Goal: Entertainment & Leisure: Browse casually

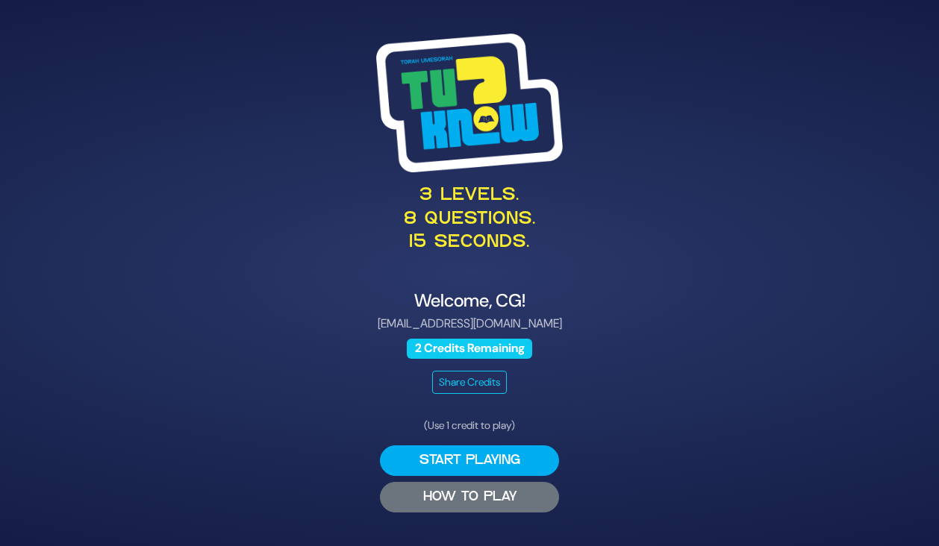
click at [481, 498] on button "HOW TO PLAY" at bounding box center [469, 497] width 179 height 31
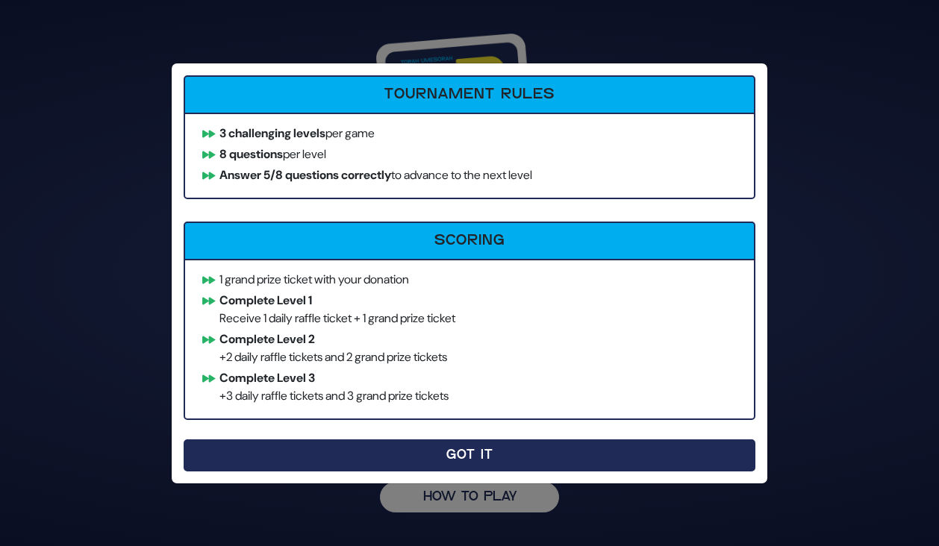
click at [470, 459] on button "Got It" at bounding box center [470, 456] width 572 height 32
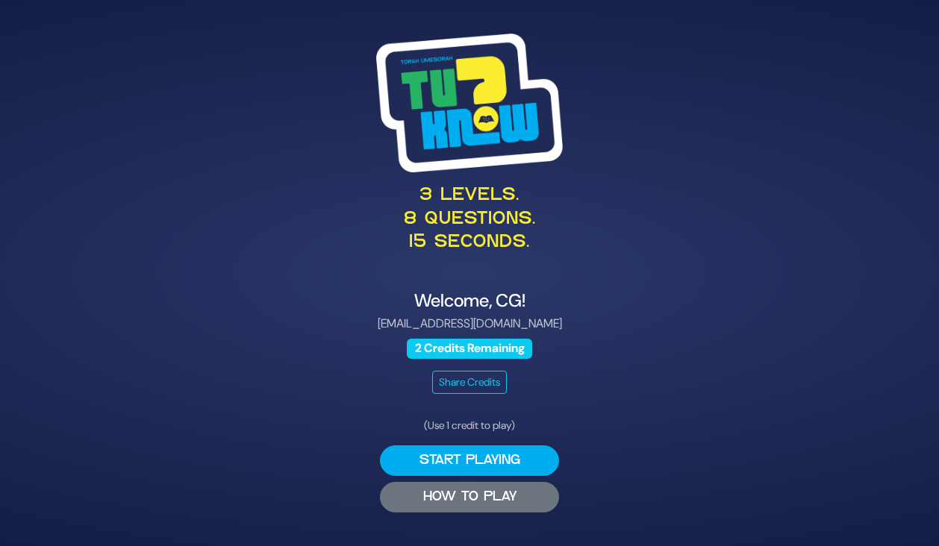
click at [454, 503] on button "HOW TO PLAY" at bounding box center [469, 497] width 179 height 31
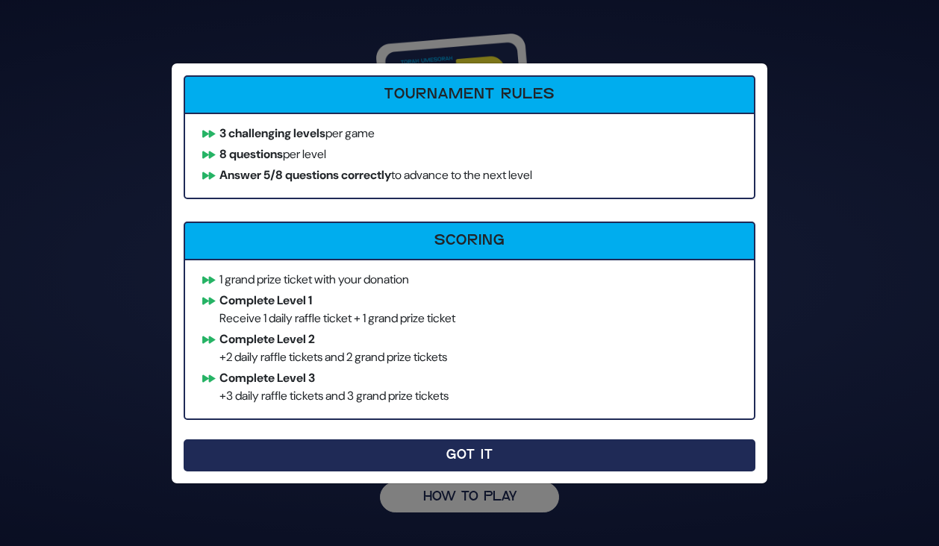
click at [440, 461] on button "Got It" at bounding box center [470, 456] width 572 height 32
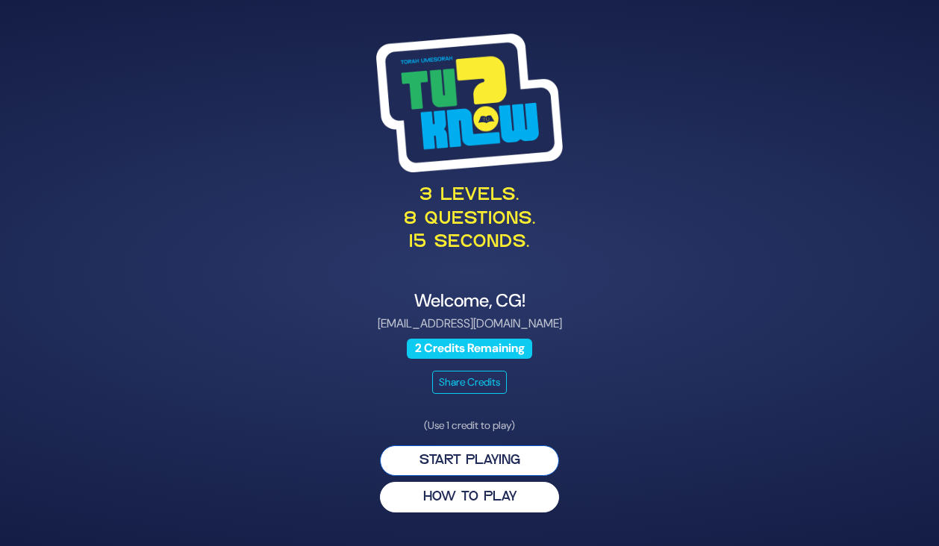
click at [474, 462] on button "Start Playing" at bounding box center [469, 461] width 179 height 31
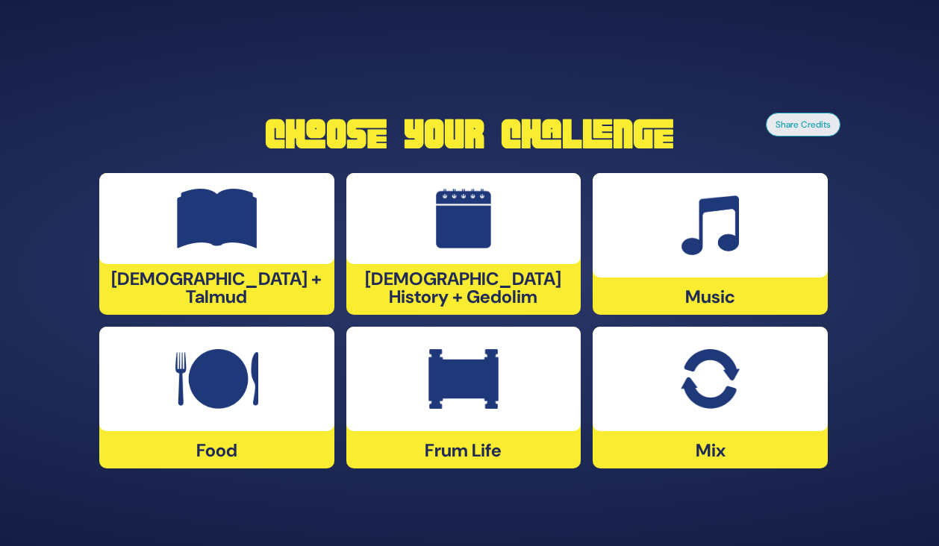
click at [478, 401] on img at bounding box center [463, 379] width 70 height 60
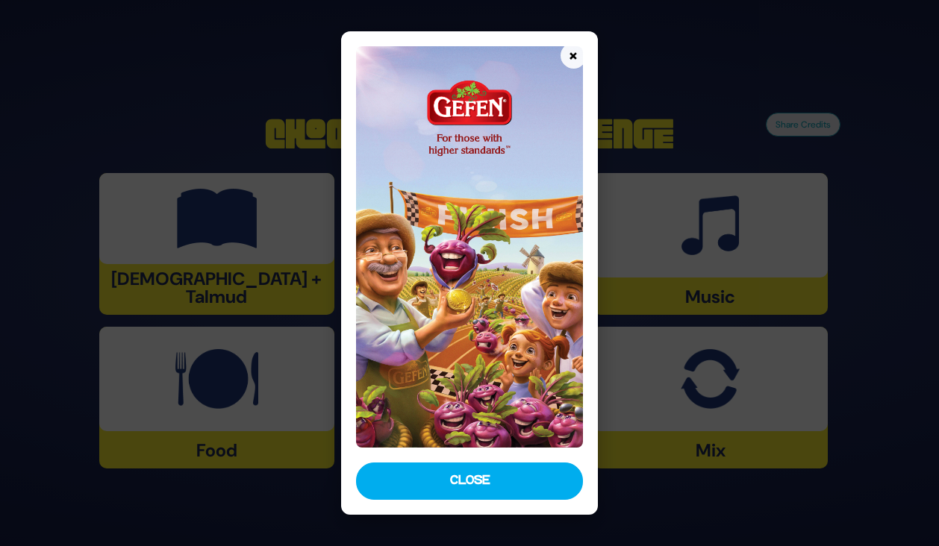
click at [503, 243] on img at bounding box center [469, 247] width 226 height 402
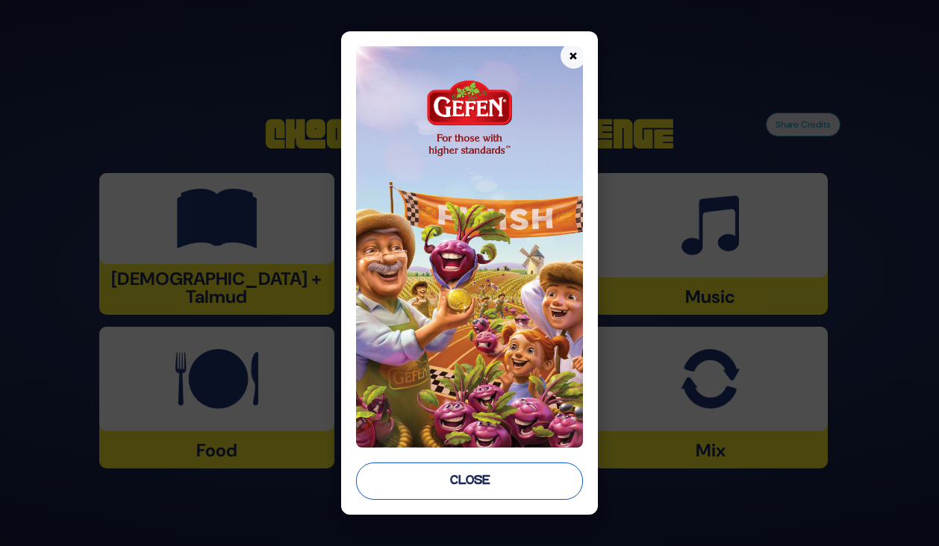
click at [444, 477] on button "Close" at bounding box center [469, 481] width 226 height 37
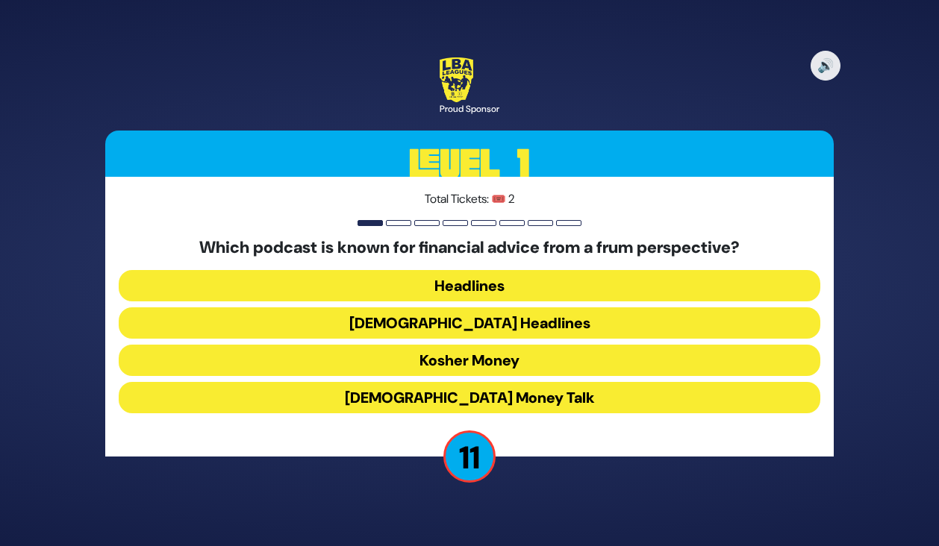
click at [453, 364] on button "Kosher Money" at bounding box center [470, 360] width 702 height 31
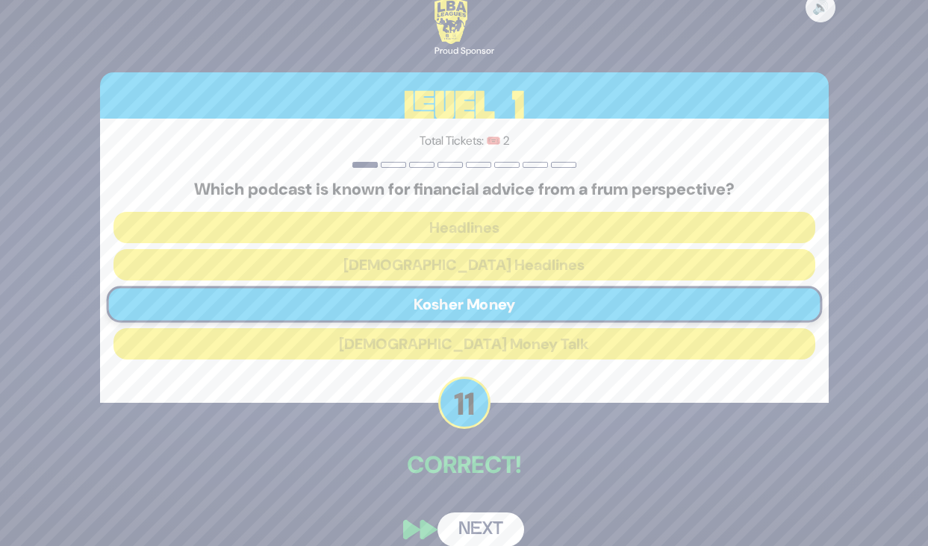
click at [476, 525] on button "Next" at bounding box center [480, 530] width 87 height 34
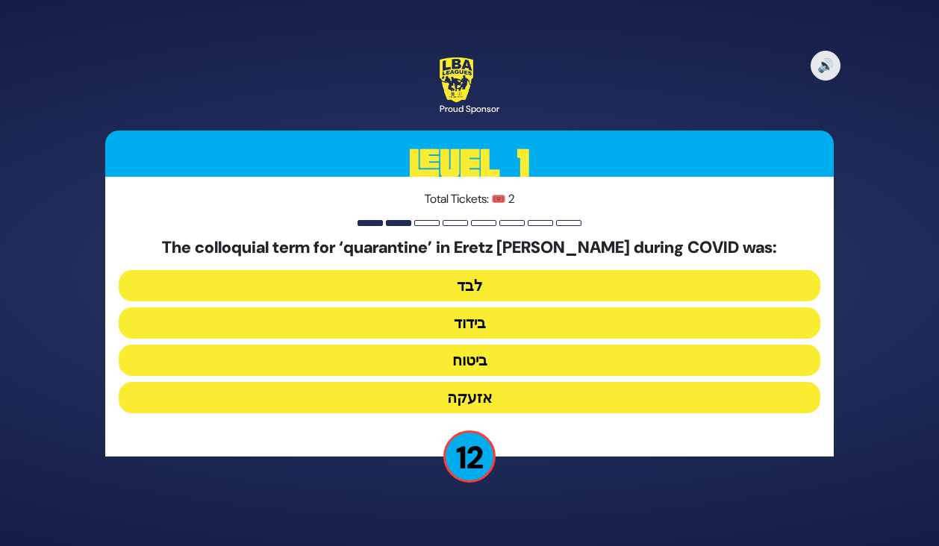
click at [470, 325] on button "בידוד" at bounding box center [470, 323] width 702 height 31
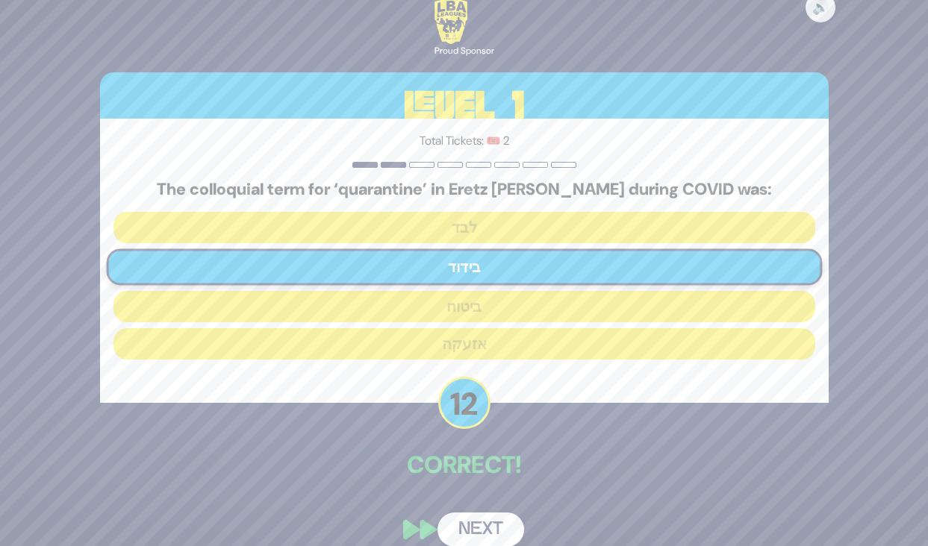
click at [467, 501] on div "🔊 Proud Sponsor Level 1 Total Tickets: 🎟️ 2 The colloquial term for ‘quarantine…" at bounding box center [464, 272] width 764 height 583
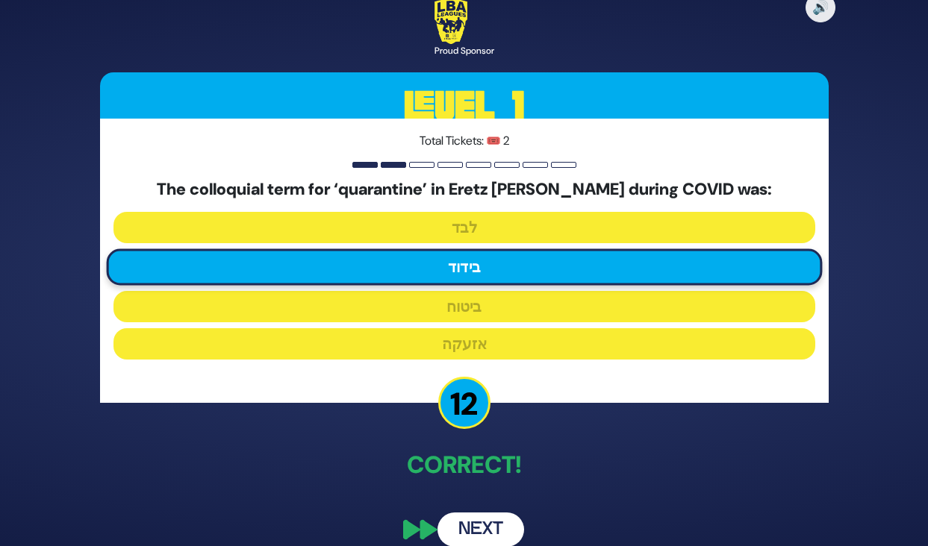
click at [488, 530] on button "Next" at bounding box center [480, 530] width 87 height 34
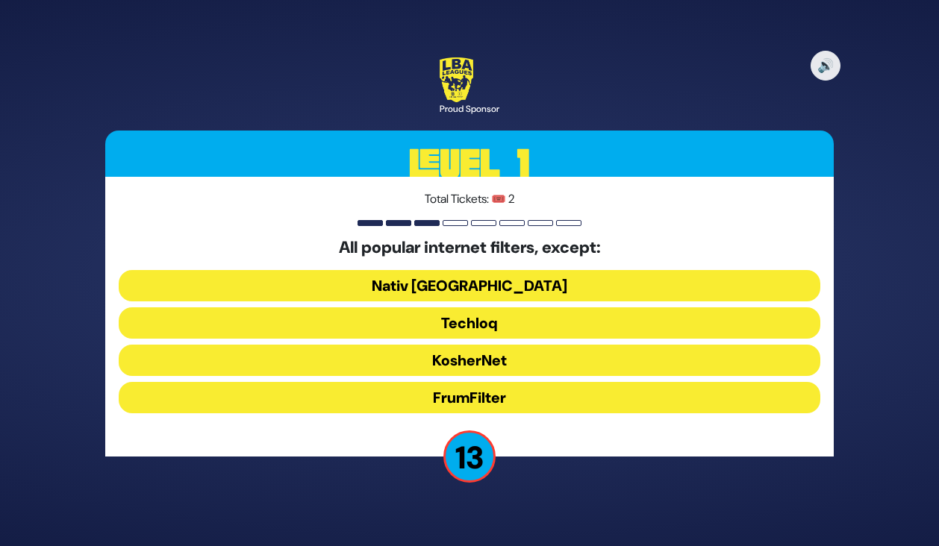
click at [473, 399] on button "FrumFilter" at bounding box center [470, 397] width 702 height 31
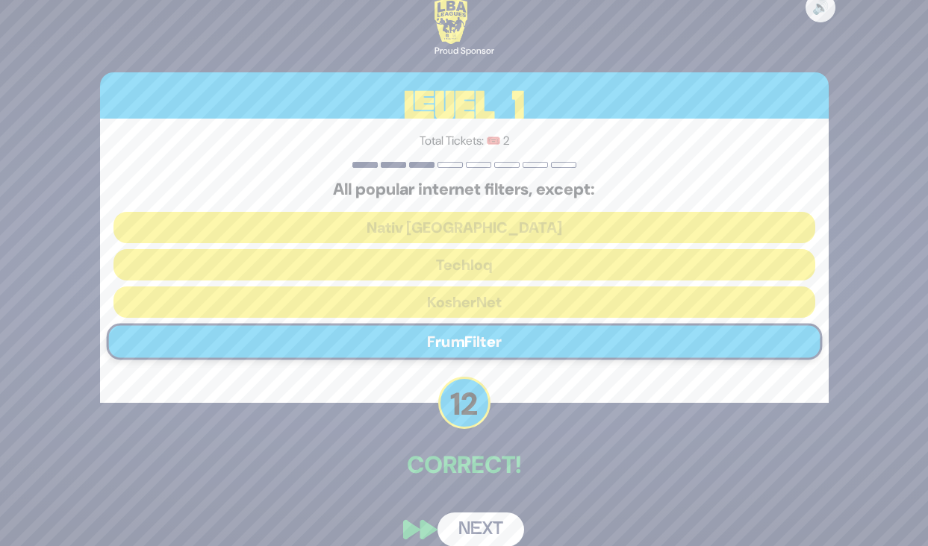
click at [468, 498] on div "🔊 Proud Sponsor Level 1 Total Tickets: 🎟️ 2 All popular internet filters, excep…" at bounding box center [464, 272] width 764 height 583
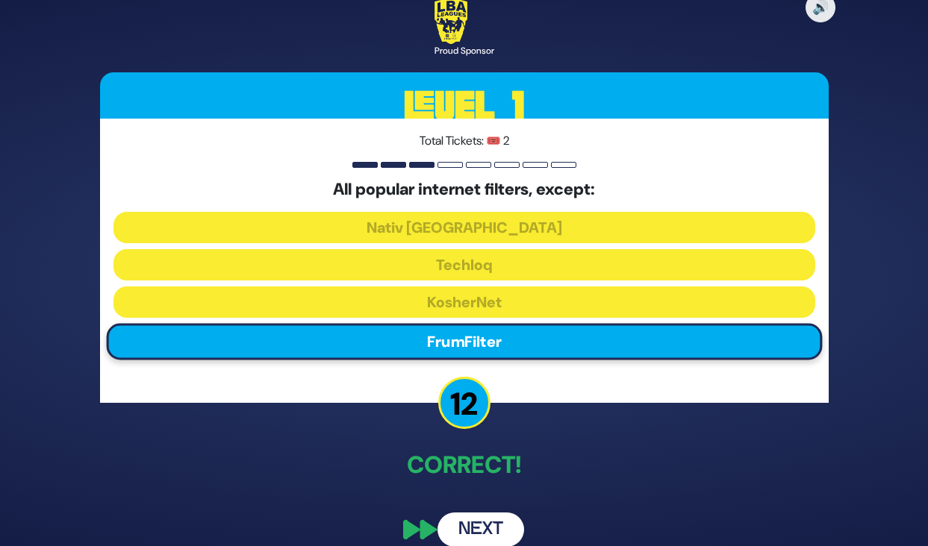
click at [495, 529] on button "Next" at bounding box center [480, 530] width 87 height 34
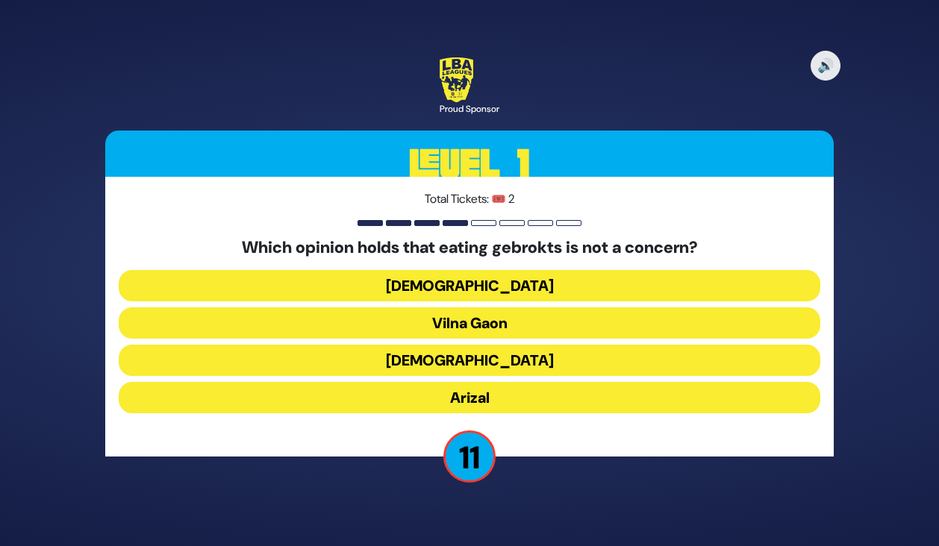
click at [468, 331] on button "Vilna Gaon" at bounding box center [470, 323] width 702 height 31
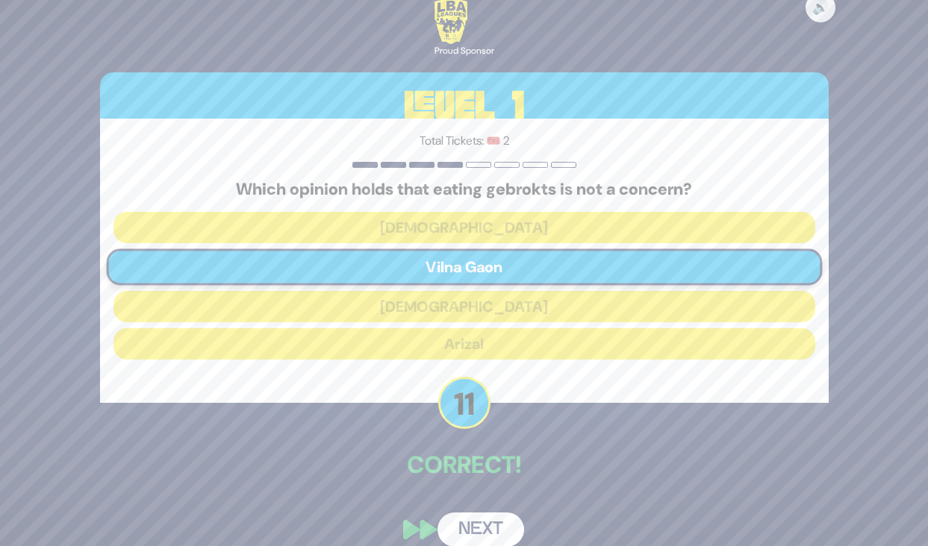
click at [486, 531] on button "Next" at bounding box center [480, 530] width 87 height 34
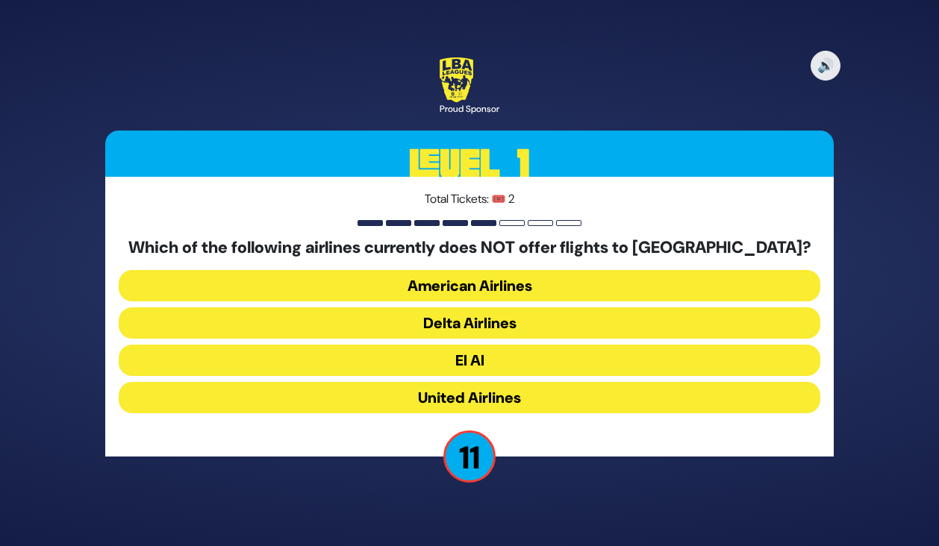
click at [490, 280] on button "American Airlines" at bounding box center [470, 285] width 702 height 31
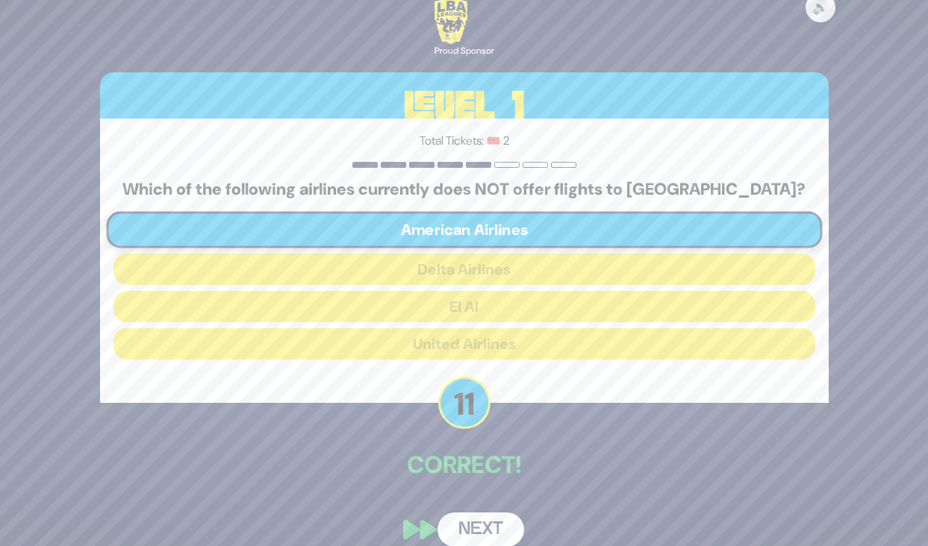
click at [488, 532] on button "Next" at bounding box center [480, 530] width 87 height 34
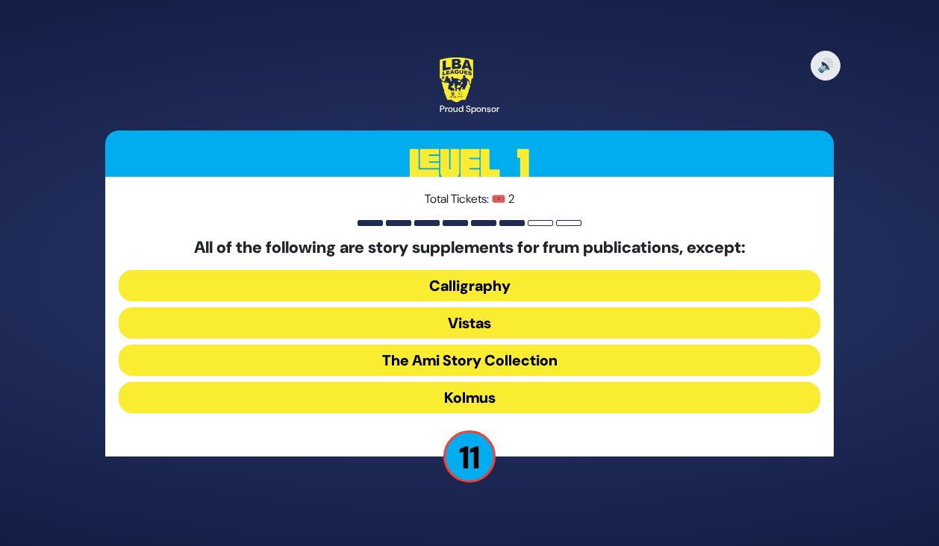
click at [464, 390] on button "Kolmus" at bounding box center [470, 397] width 702 height 31
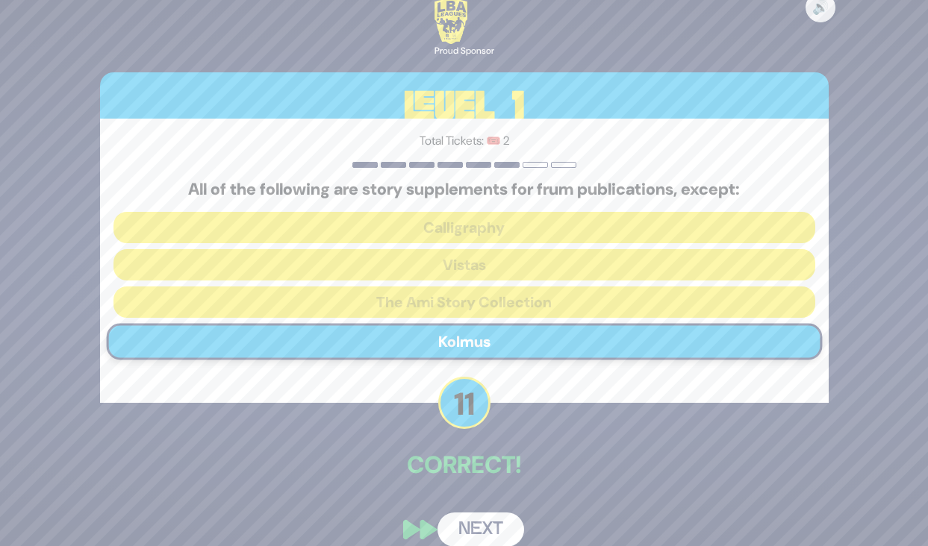
click at [485, 522] on button "Next" at bounding box center [480, 530] width 87 height 34
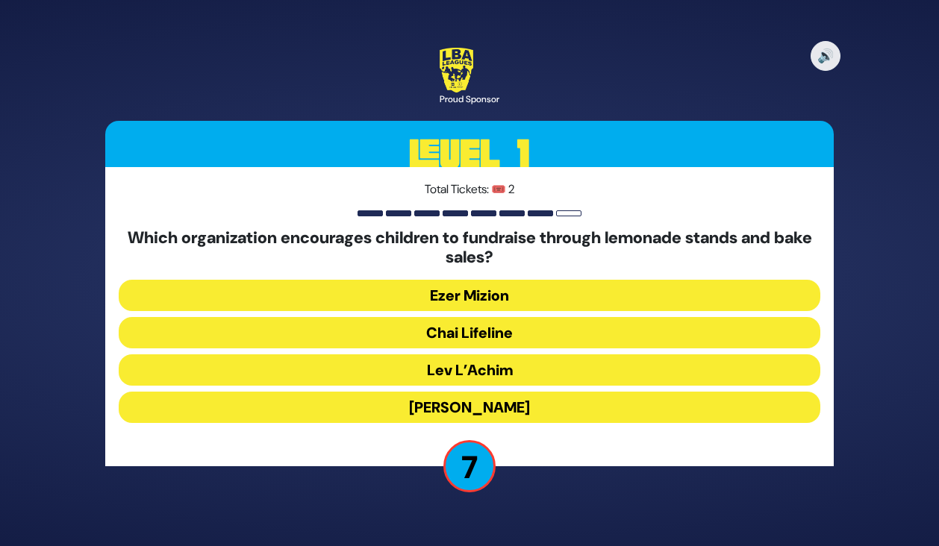
click at [472, 411] on button "Kupas Ezra" at bounding box center [470, 407] width 702 height 31
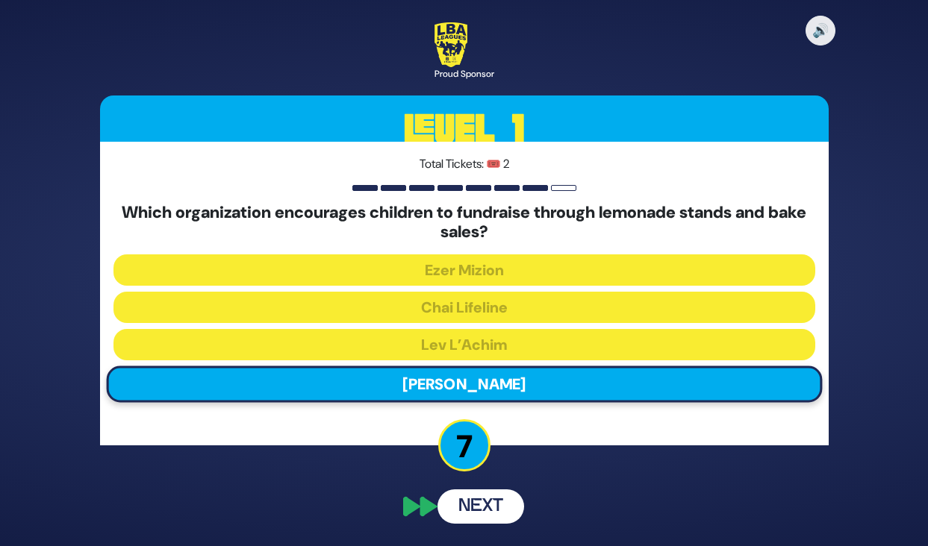
click at [473, 518] on div "🔊 Proud Sponsor Level 1 Total Tickets: 🎟️ 2 Which organization encourages child…" at bounding box center [464, 272] width 764 height 537
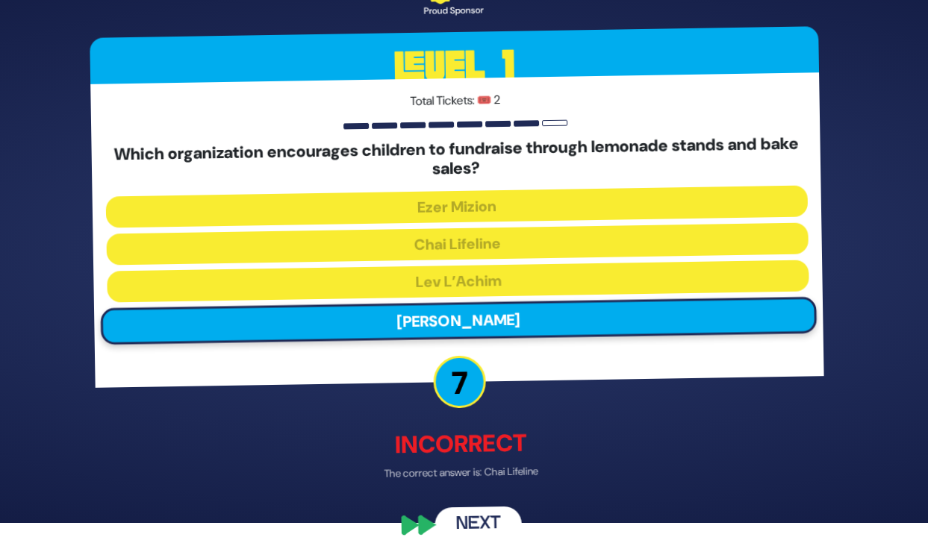
scroll to position [36, 0]
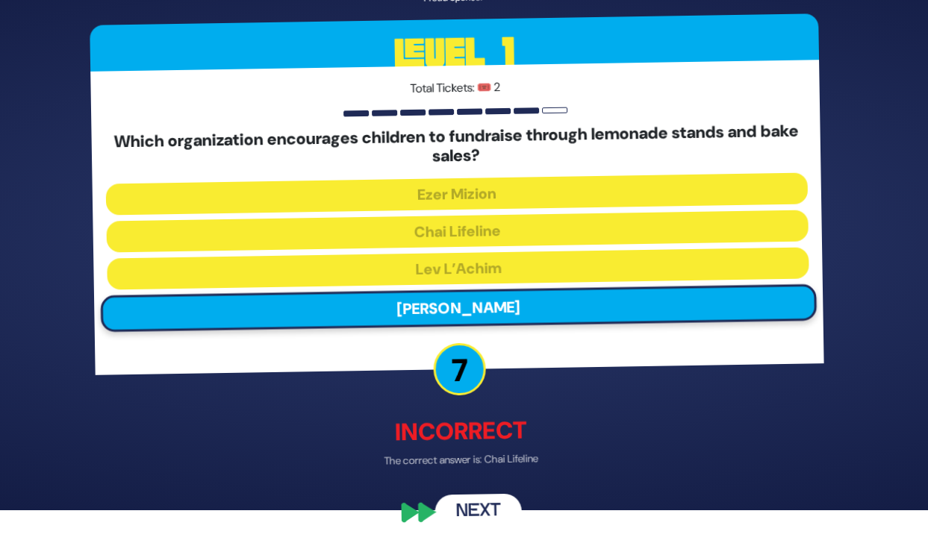
click at [475, 515] on button "Next" at bounding box center [480, 511] width 87 height 34
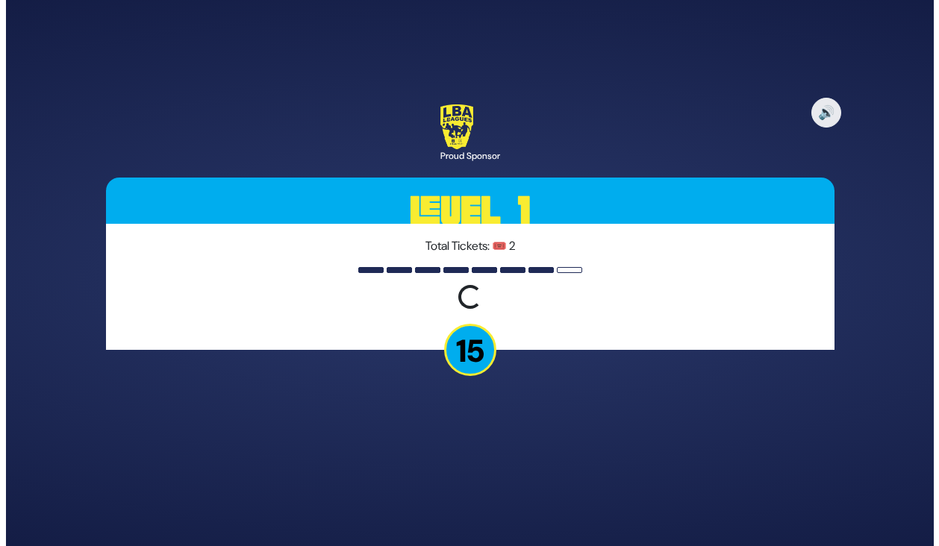
scroll to position [0, 0]
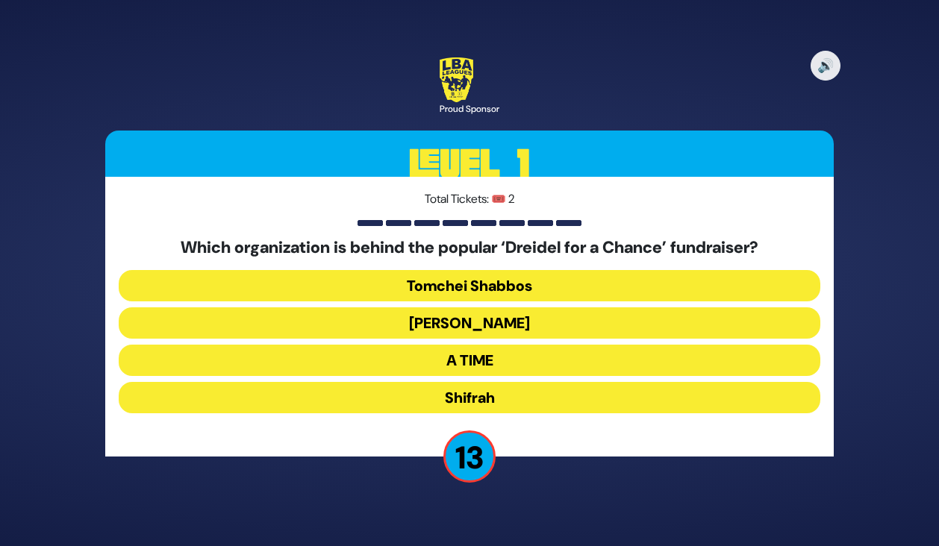
click at [464, 323] on button "Bonei Olam" at bounding box center [470, 323] width 702 height 31
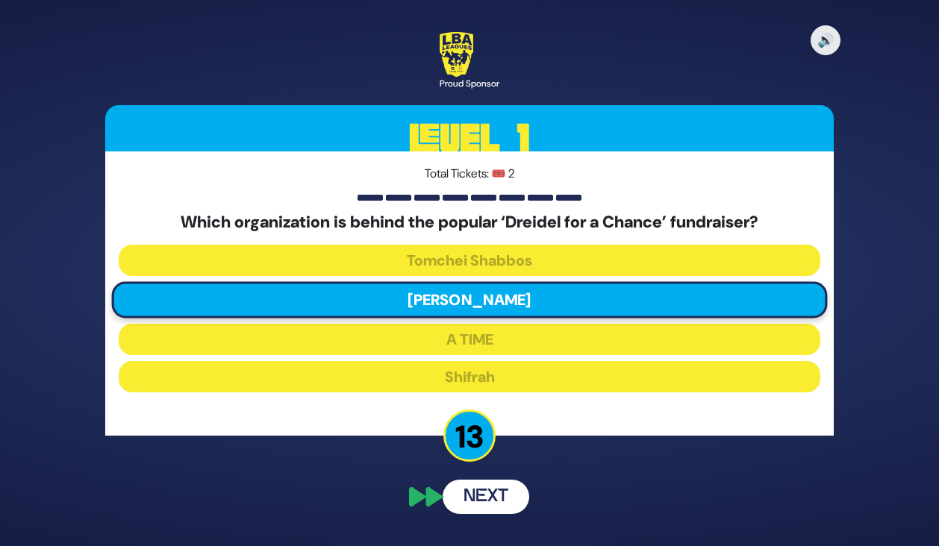
click at [478, 504] on button "Next" at bounding box center [486, 497] width 87 height 34
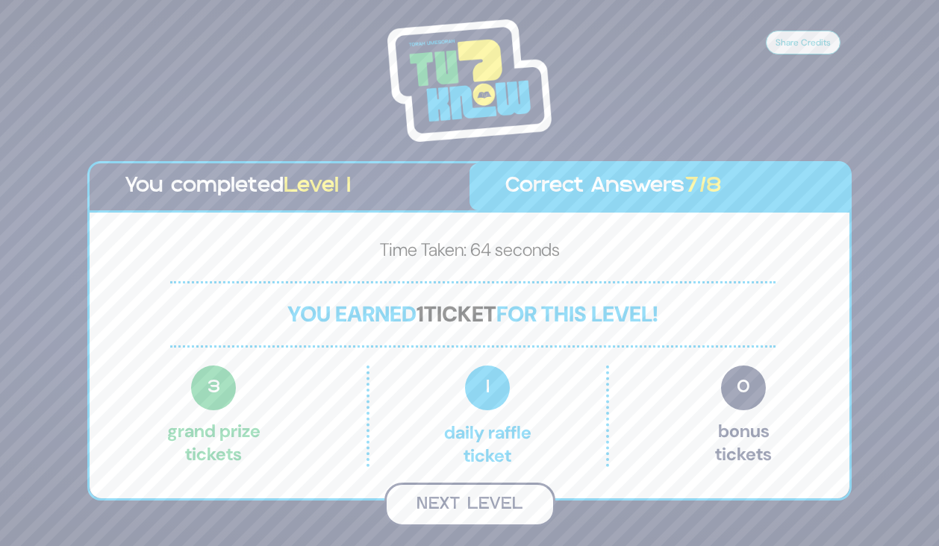
click at [475, 508] on button "Next Level" at bounding box center [469, 505] width 171 height 44
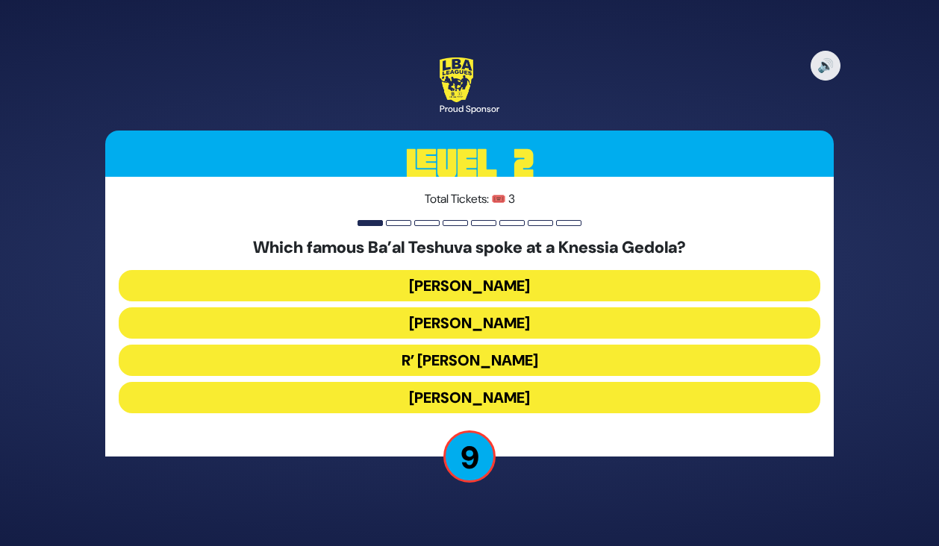
click at [475, 361] on button "R’ Uri Zohar" at bounding box center [470, 360] width 702 height 31
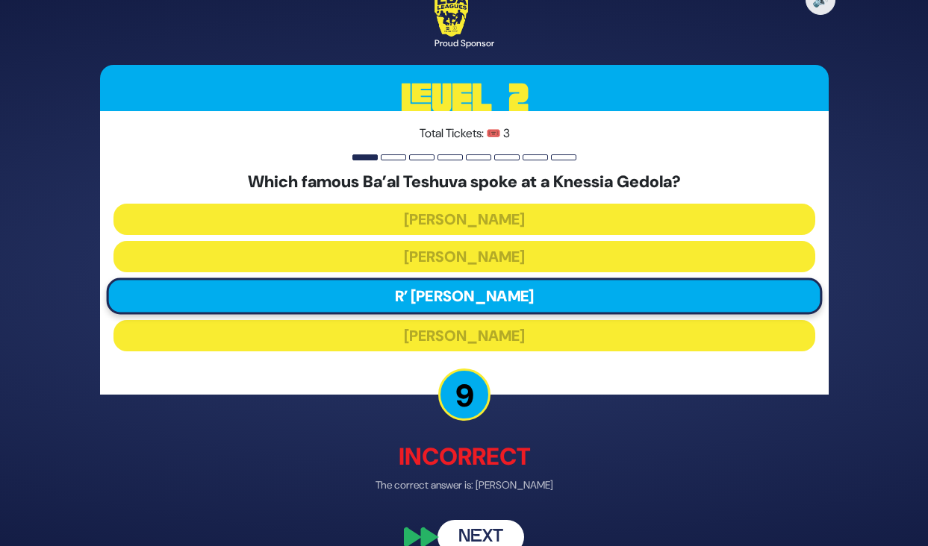
click at [482, 537] on button "Next" at bounding box center [480, 537] width 87 height 34
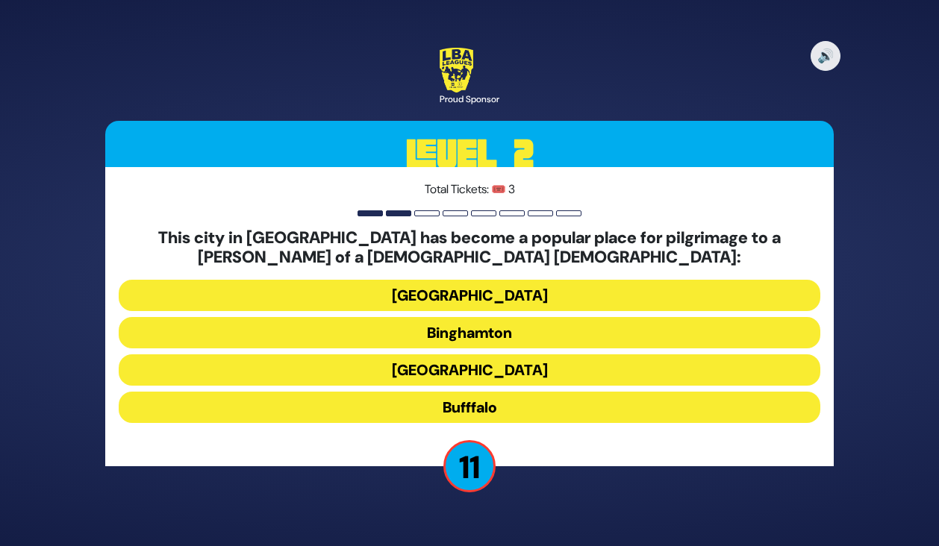
click at [473, 404] on button "Bufffalo" at bounding box center [470, 407] width 702 height 31
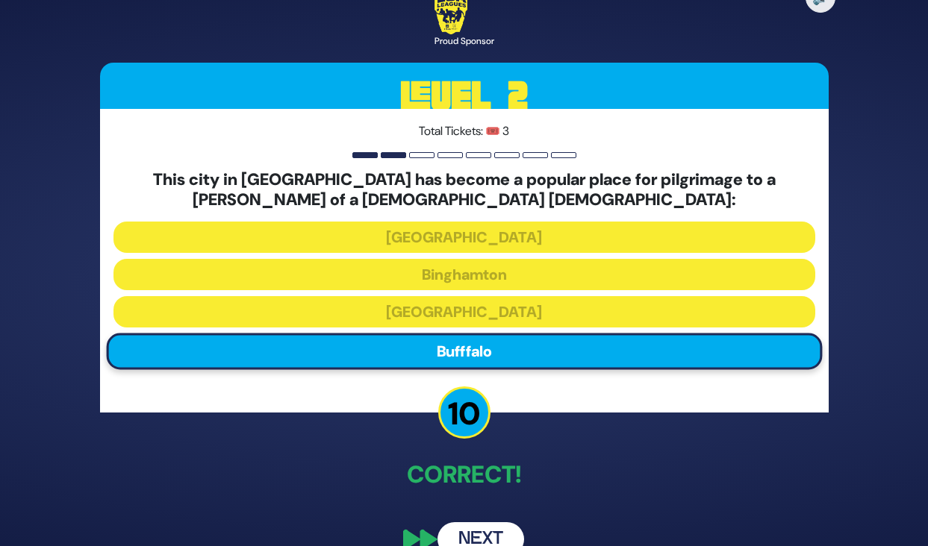
click at [474, 533] on button "Next" at bounding box center [480, 540] width 87 height 34
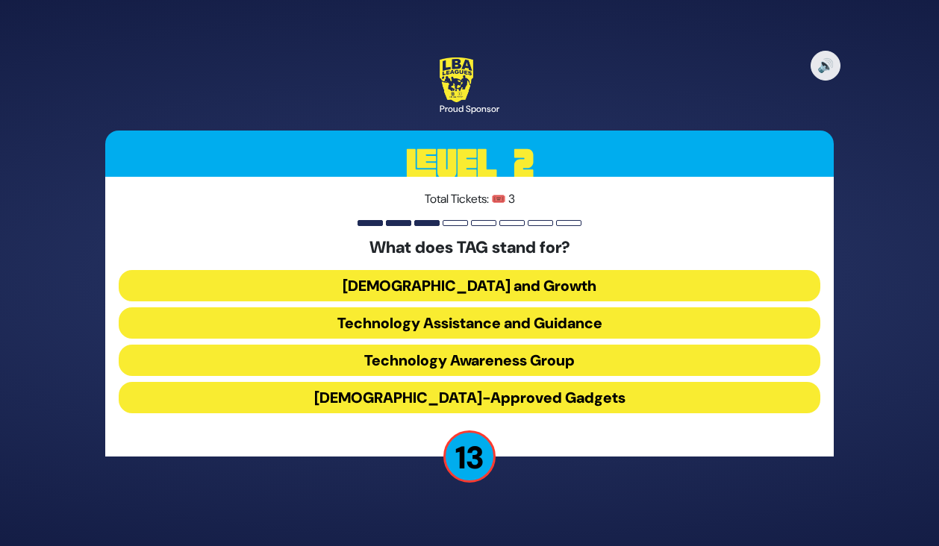
click at [460, 316] on button "Technology Assistance and Guidance" at bounding box center [470, 323] width 702 height 31
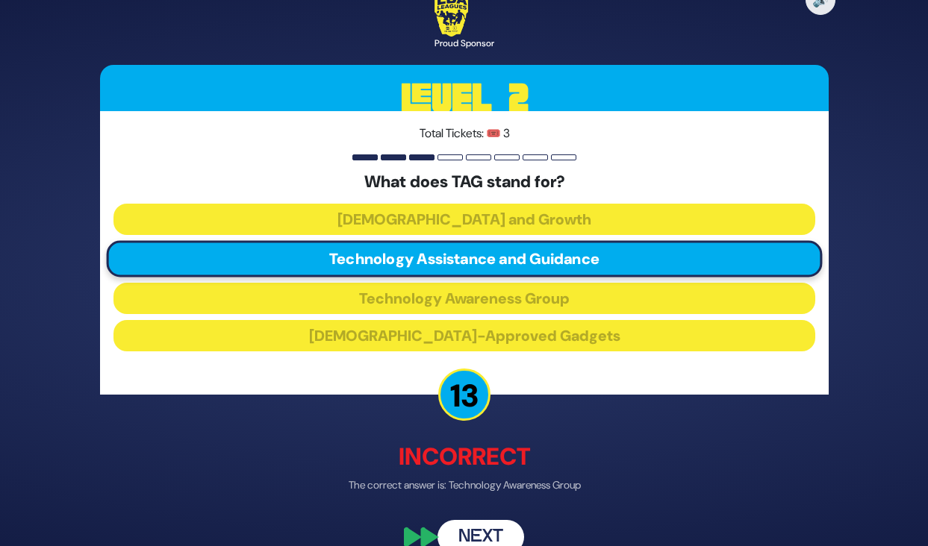
click at [474, 528] on button "Next" at bounding box center [480, 537] width 87 height 34
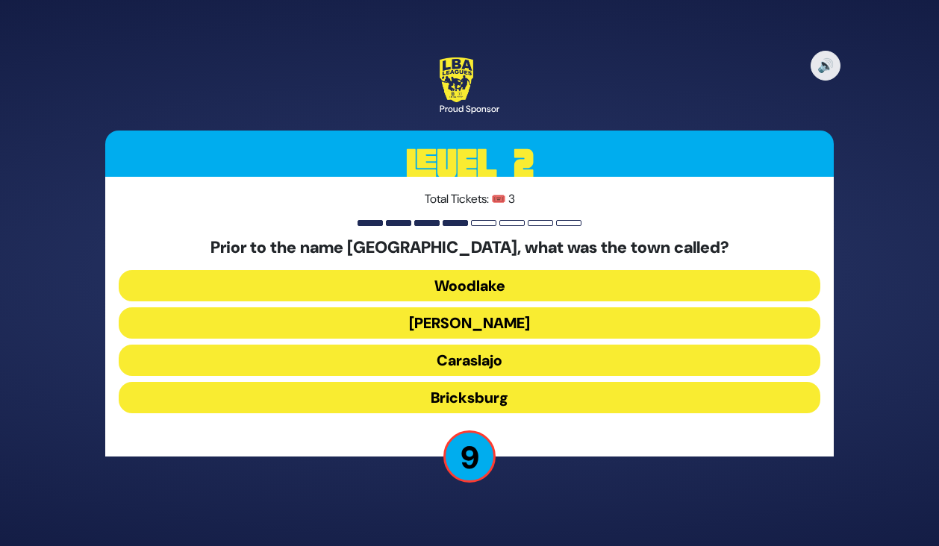
click at [471, 363] on button "Caraslajo" at bounding box center [470, 360] width 702 height 31
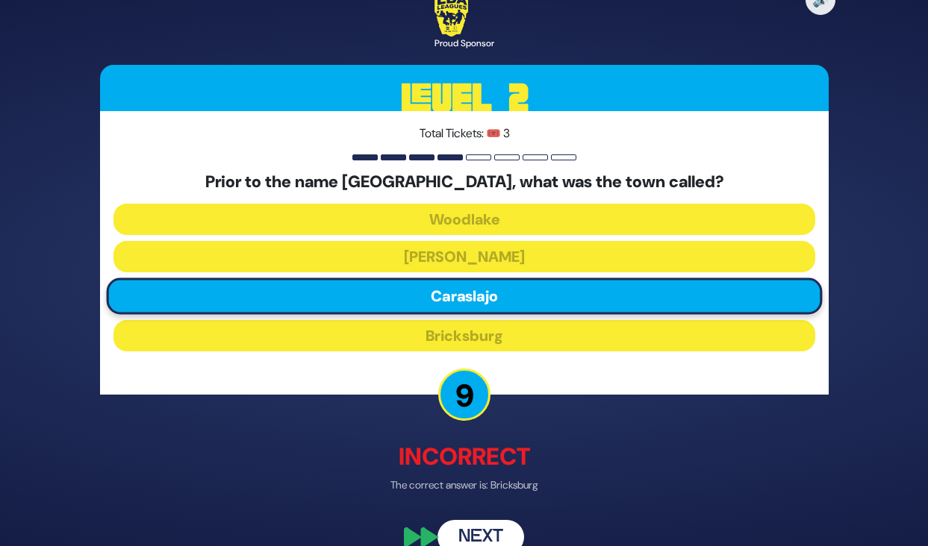
click at [495, 534] on button "Next" at bounding box center [480, 537] width 87 height 34
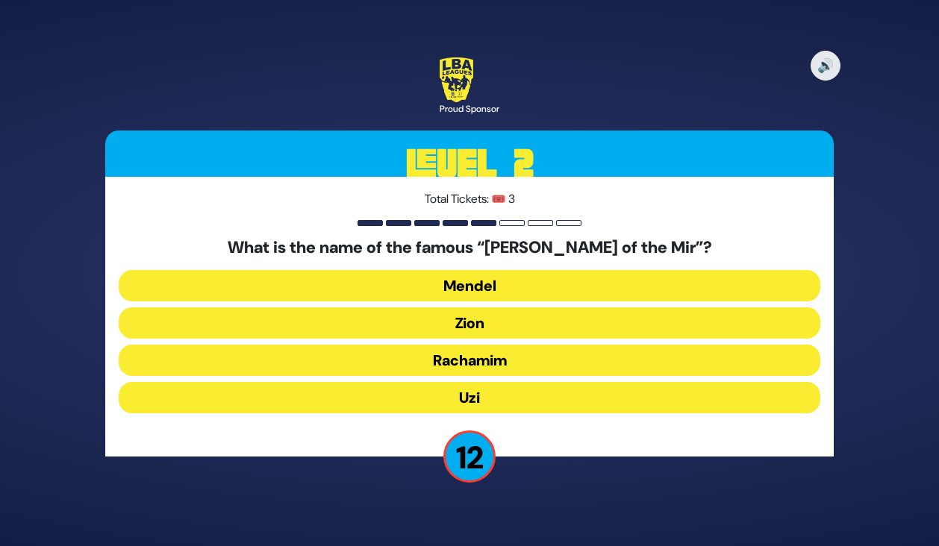
click at [458, 283] on button "Mendel" at bounding box center [470, 285] width 702 height 31
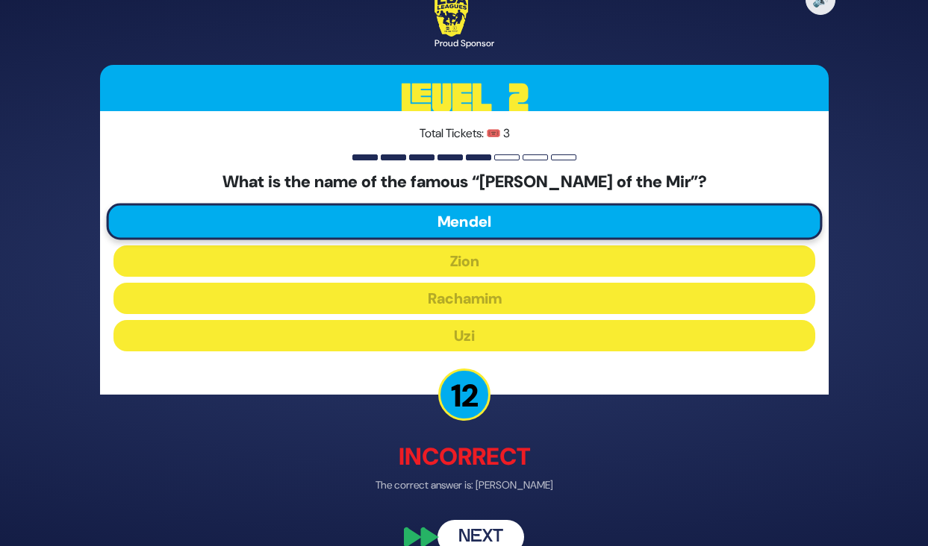
click at [507, 541] on button "Next" at bounding box center [480, 537] width 87 height 34
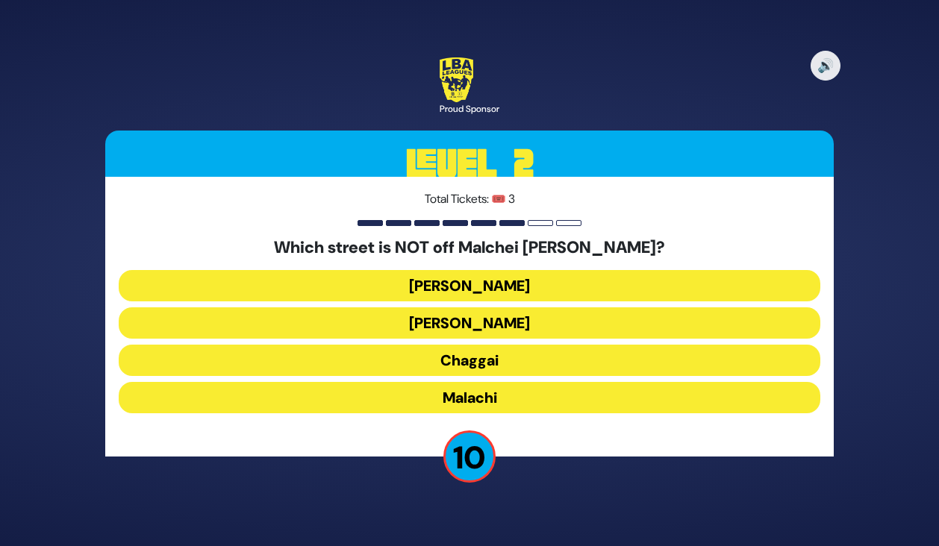
click at [458, 320] on button "Amos" at bounding box center [470, 323] width 702 height 31
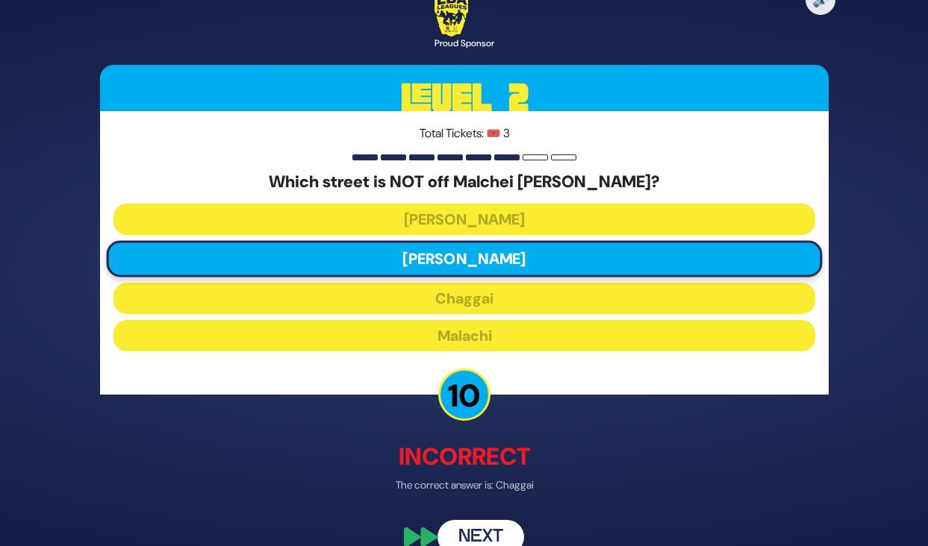
click at [505, 540] on button "Next" at bounding box center [480, 537] width 87 height 34
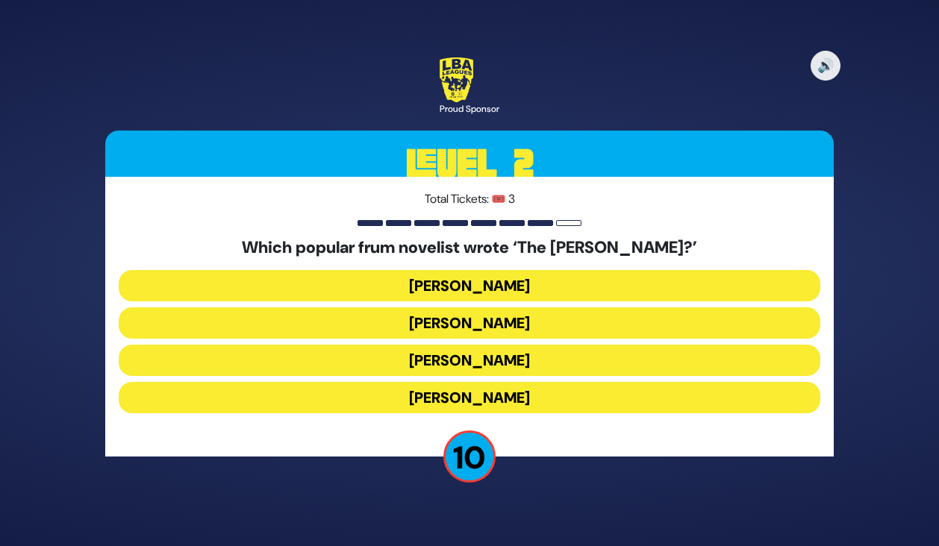
click at [479, 362] on button "Yair Weinstock" at bounding box center [470, 360] width 702 height 31
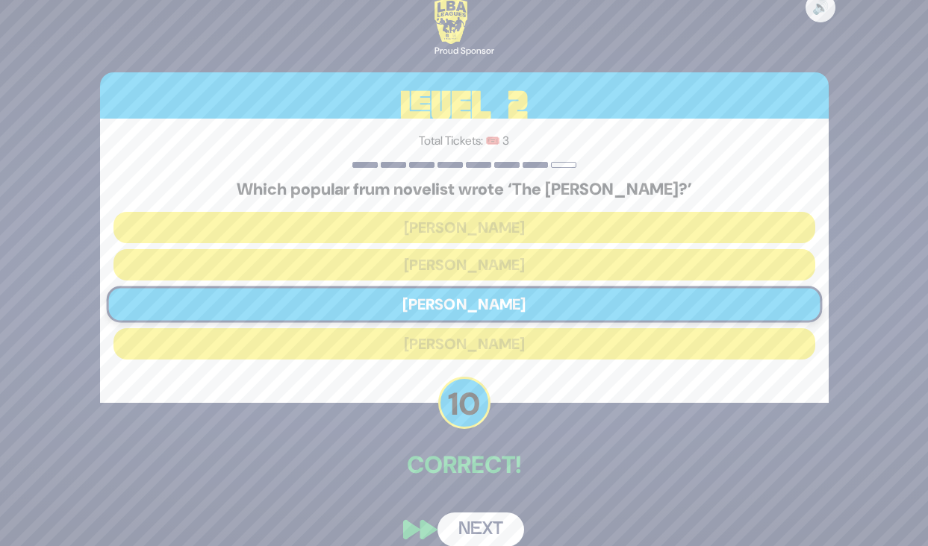
click at [487, 535] on button "Next" at bounding box center [480, 530] width 87 height 34
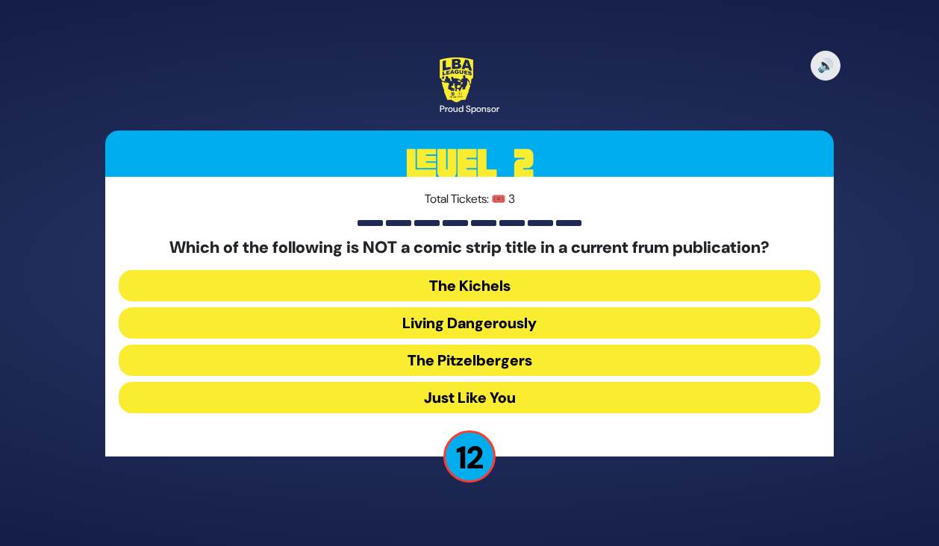
click at [474, 396] on button "Just Like You" at bounding box center [470, 397] width 702 height 31
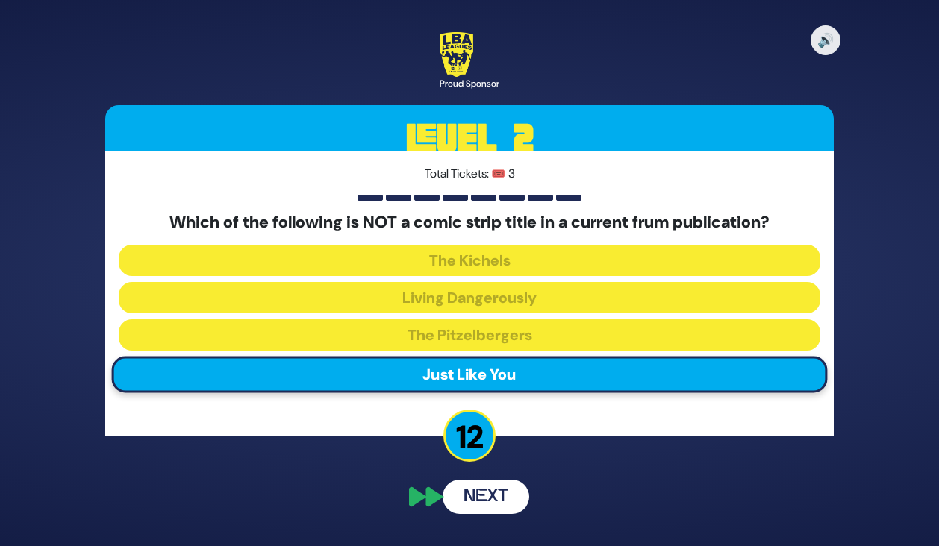
click at [493, 502] on button "Next" at bounding box center [486, 497] width 87 height 34
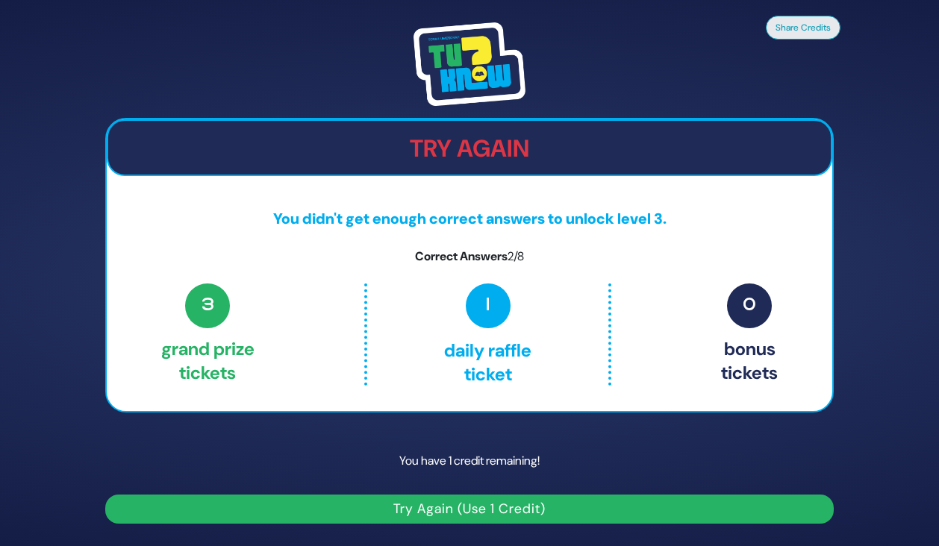
click at [448, 519] on button "Try Again (Use 1 Credit)" at bounding box center [469, 509] width 729 height 29
click at [458, 511] on button "Try Again (Use 1 Credit)" at bounding box center [469, 509] width 729 height 29
click at [502, 512] on button "Try Again (Use 1 Credit)" at bounding box center [469, 509] width 729 height 29
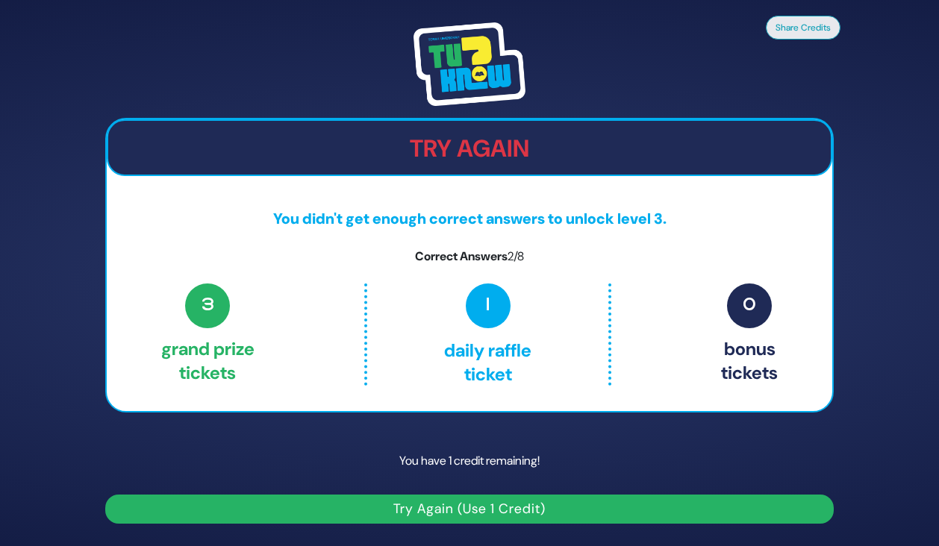
click at [502, 512] on button "Try Again (Use 1 Credit)" at bounding box center [469, 509] width 729 height 29
drag, startPoint x: 494, startPoint y: 328, endPoint x: 502, endPoint y: 325, distance: 8.0
click at [502, 325] on p "1 Daily Raffle ticket" at bounding box center [488, 335] width 178 height 102
click at [469, 508] on button "Try Again (Use 1 Credit)" at bounding box center [469, 509] width 729 height 29
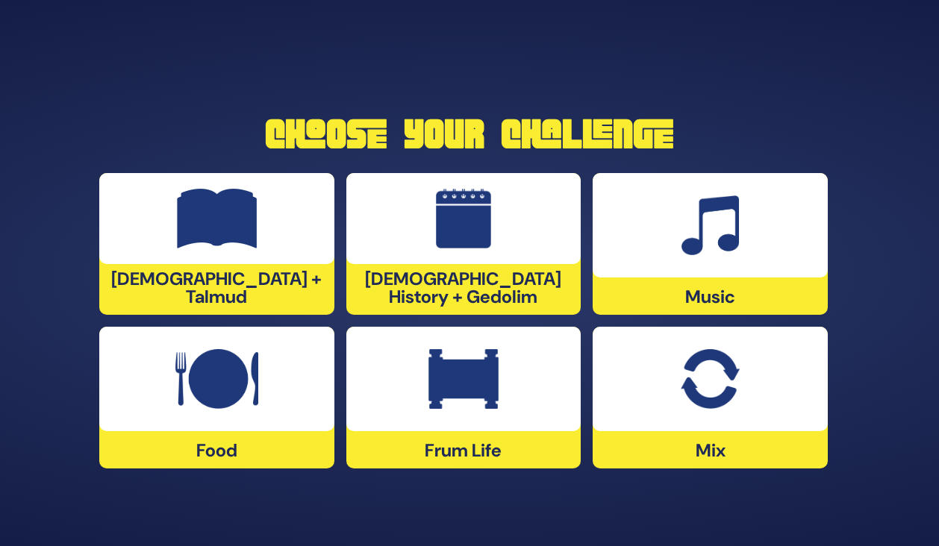
click at [203, 415] on div at bounding box center [216, 379] width 235 height 105
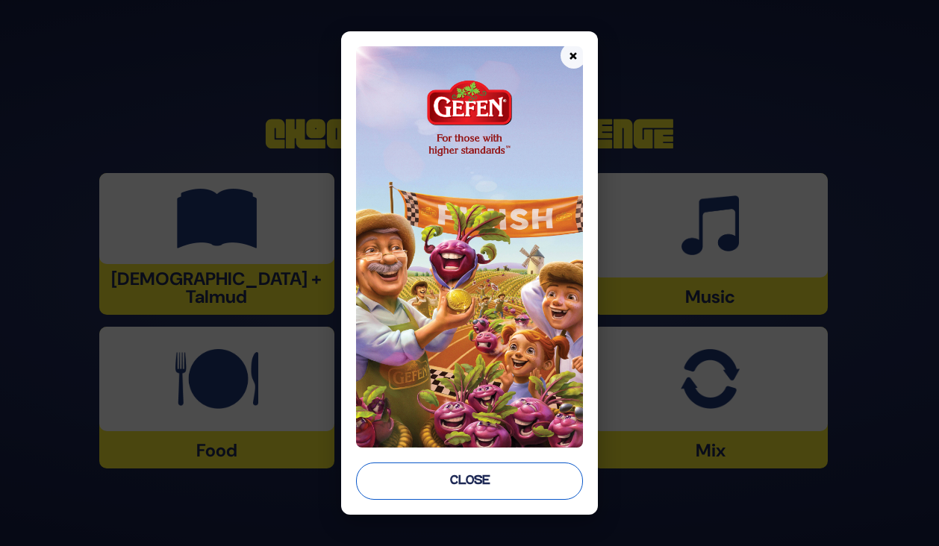
click at [447, 481] on button "Close" at bounding box center [469, 481] width 226 height 37
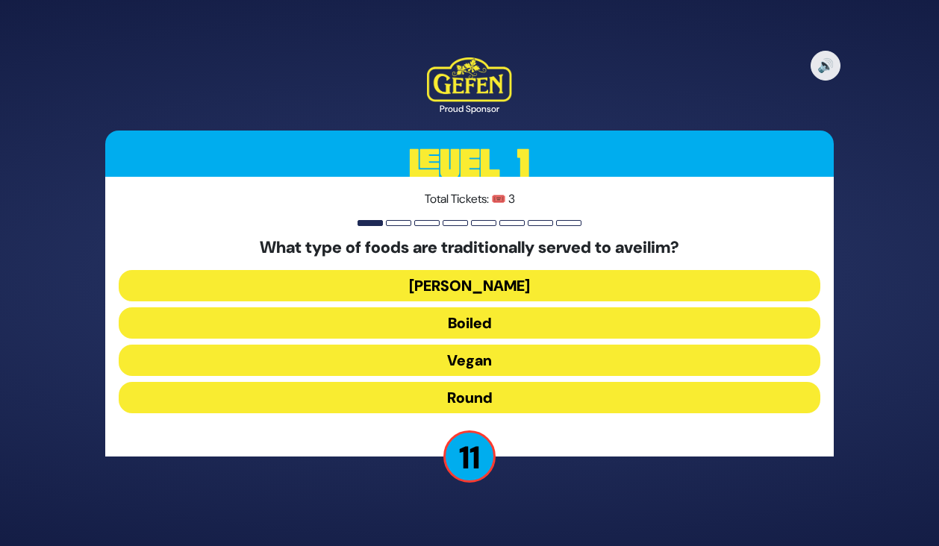
click at [474, 324] on button "Boiled" at bounding box center [470, 323] width 702 height 31
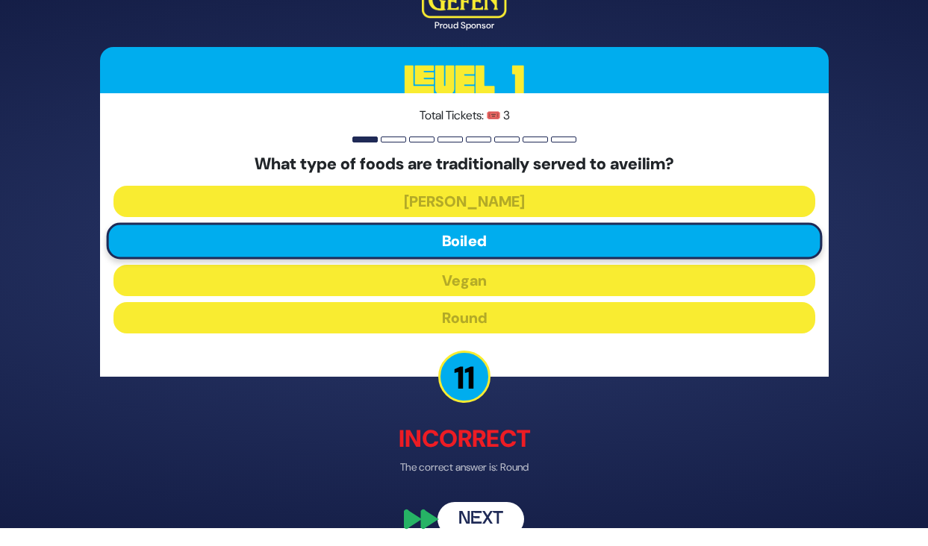
scroll to position [26, 0]
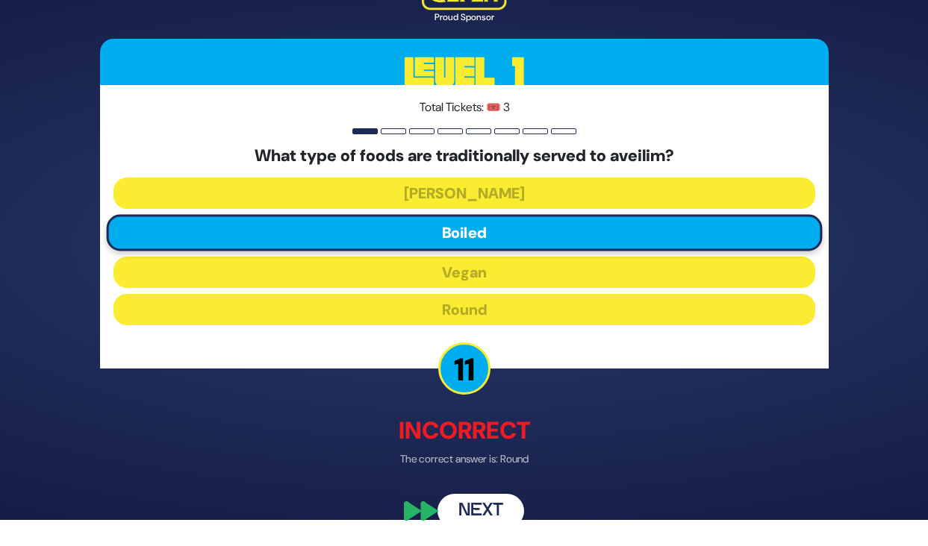
click at [474, 505] on button "Next" at bounding box center [480, 511] width 87 height 34
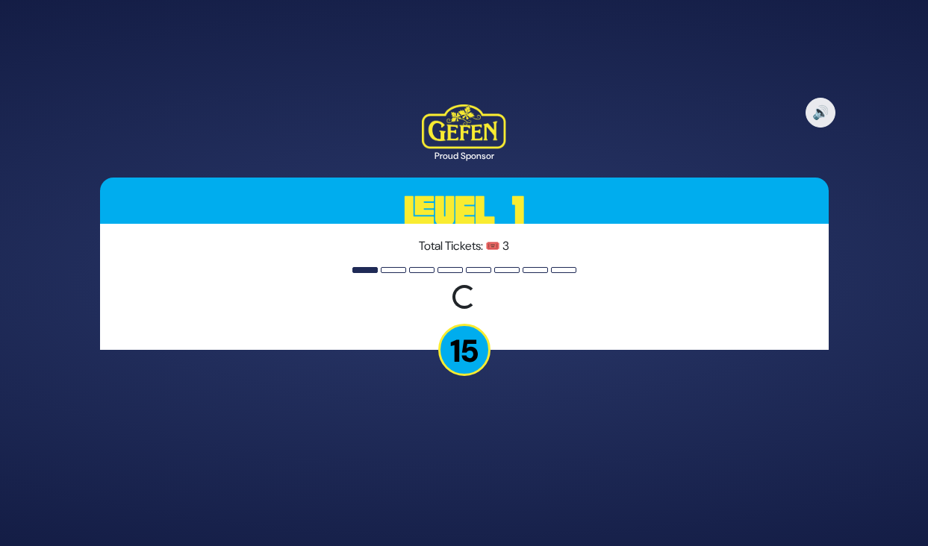
scroll to position [0, 0]
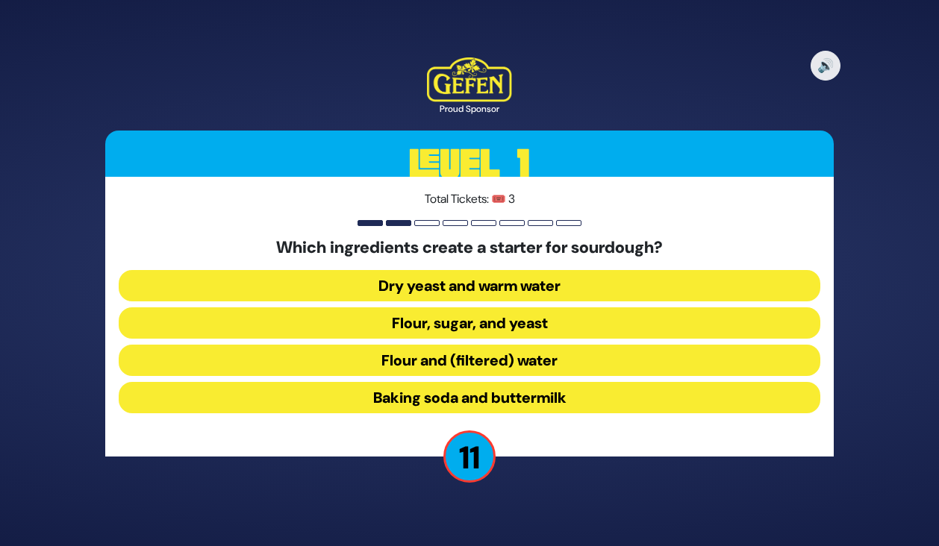
click at [432, 355] on button "Flour and (filtered) water" at bounding box center [470, 360] width 702 height 31
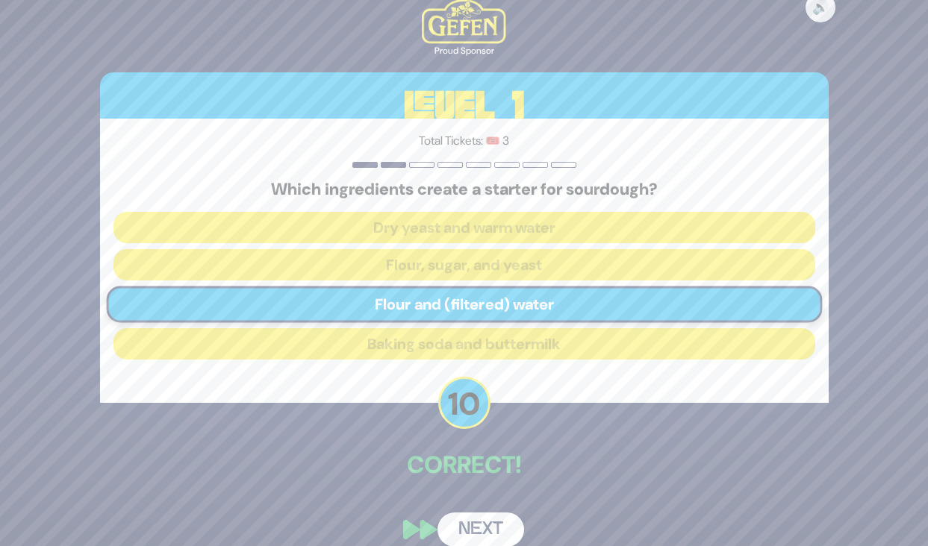
click at [475, 525] on button "Next" at bounding box center [480, 530] width 87 height 34
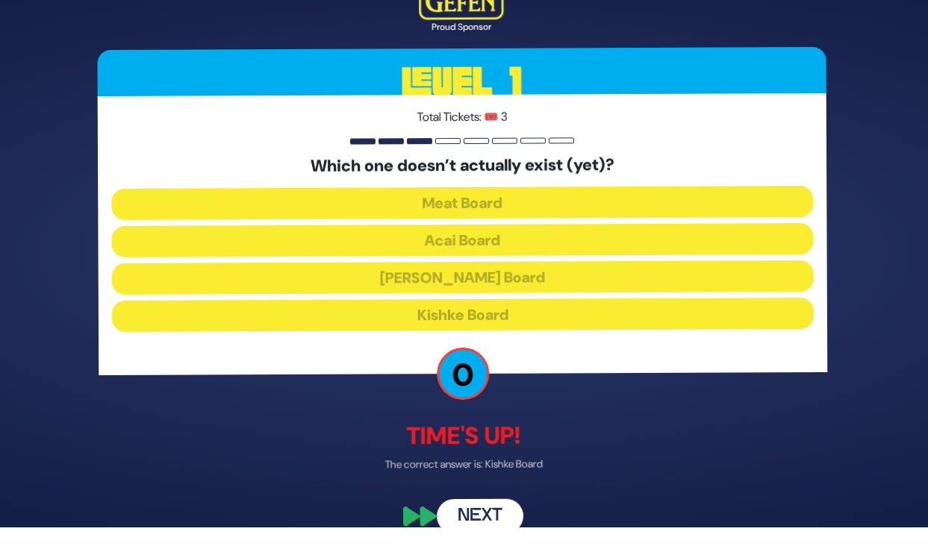
scroll to position [24, 0]
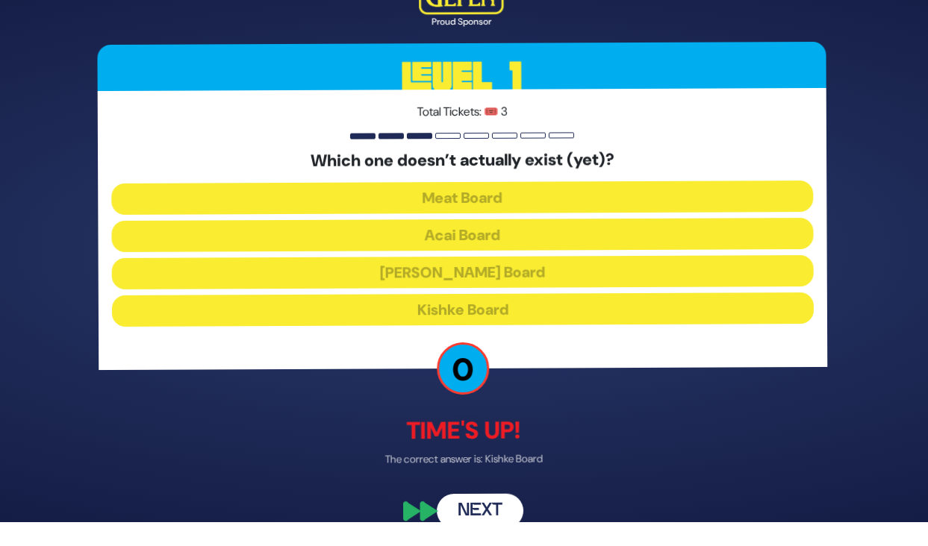
click at [474, 510] on button "Next" at bounding box center [480, 511] width 87 height 34
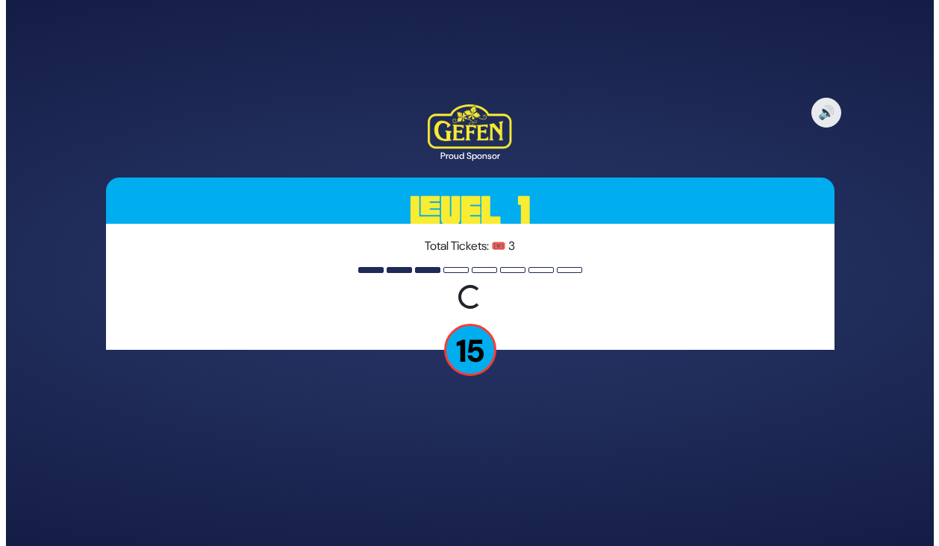
scroll to position [0, 0]
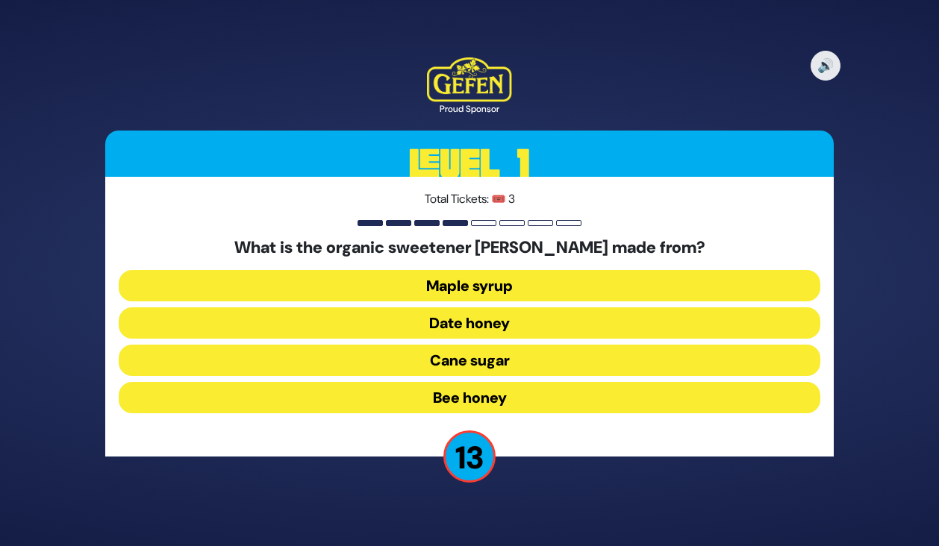
click at [475, 325] on button "Date honey" at bounding box center [470, 323] width 702 height 31
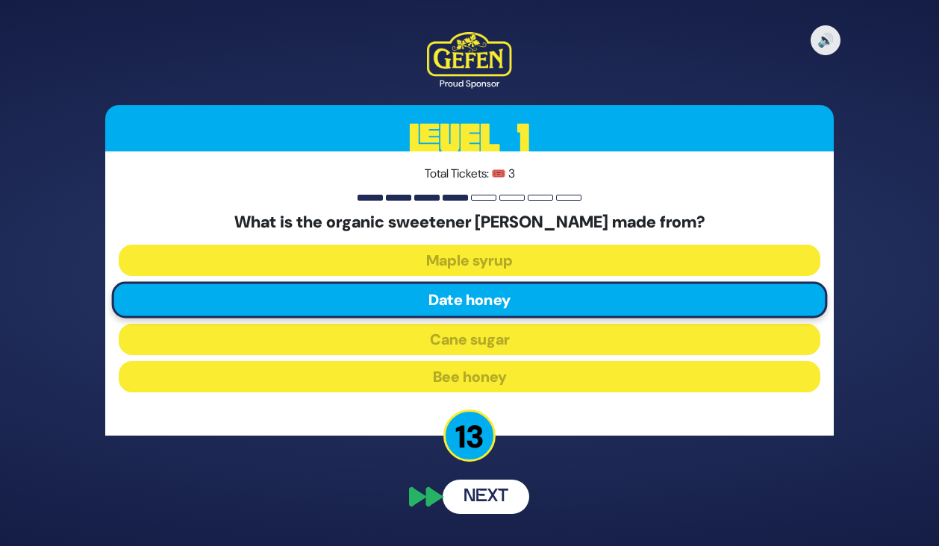
click at [492, 490] on button "Next" at bounding box center [486, 497] width 87 height 34
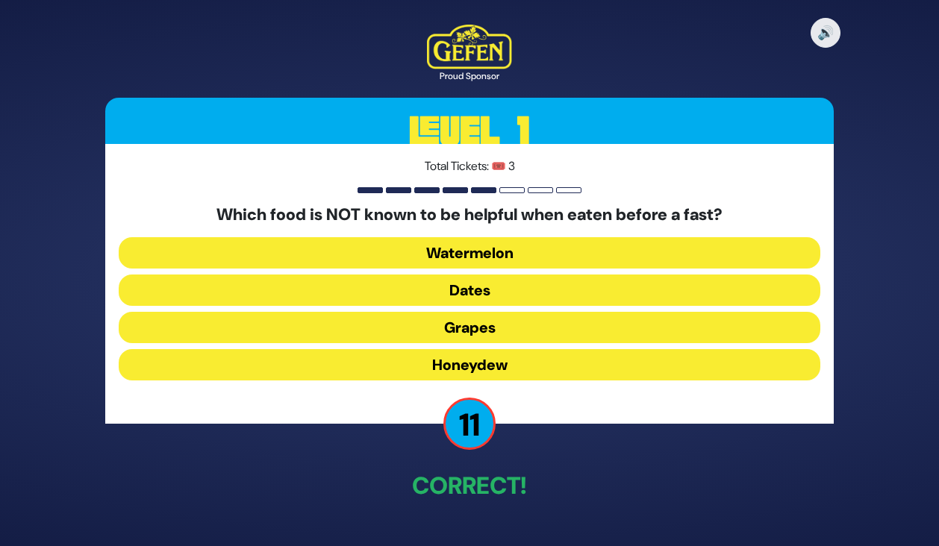
click at [467, 290] on button "Dates" at bounding box center [470, 290] width 702 height 31
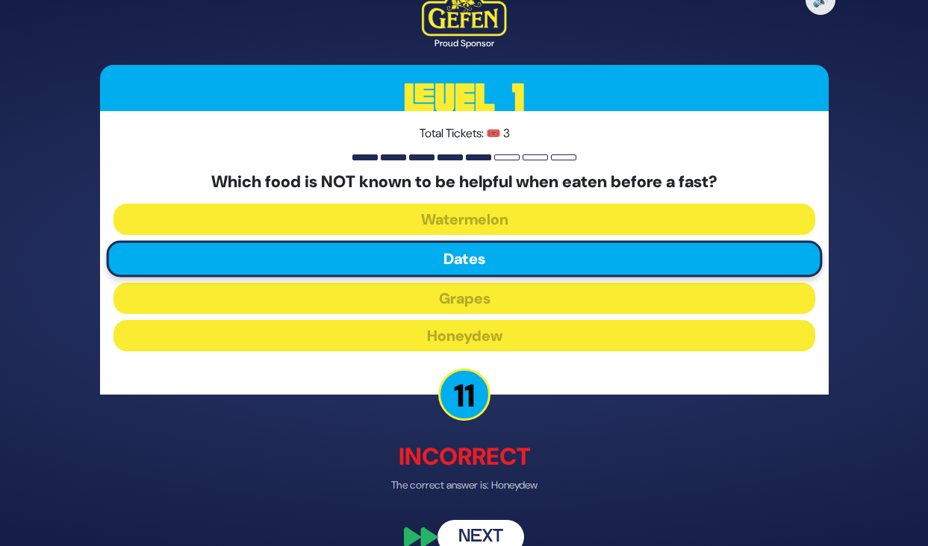
click at [475, 538] on button "Next" at bounding box center [480, 537] width 87 height 34
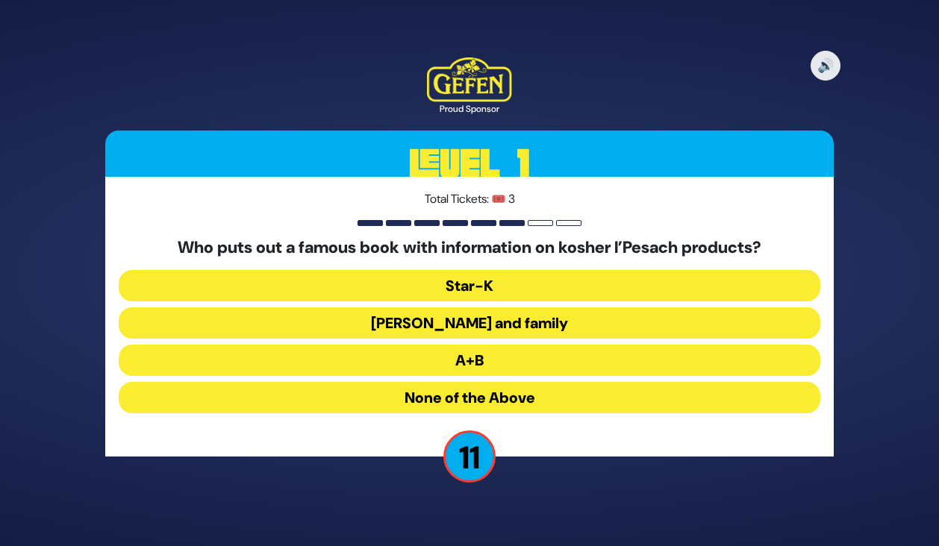
click at [442, 364] on button "A+B" at bounding box center [470, 360] width 702 height 31
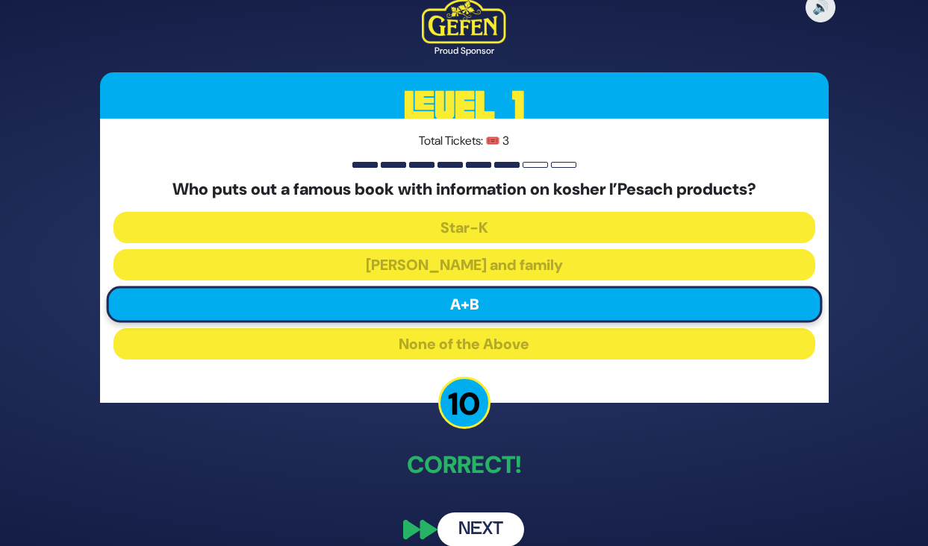
click at [472, 534] on button "Next" at bounding box center [480, 530] width 87 height 34
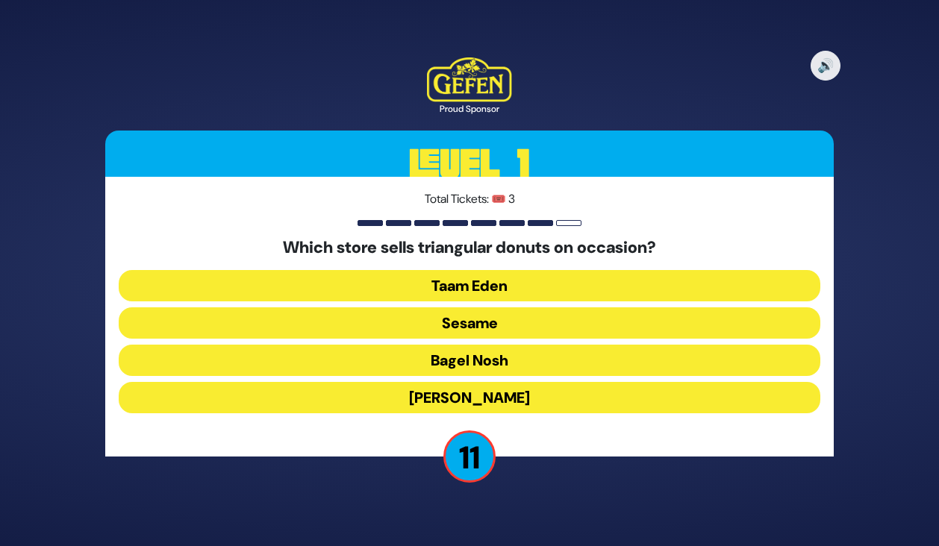
click at [448, 319] on button "Sesame" at bounding box center [470, 323] width 702 height 31
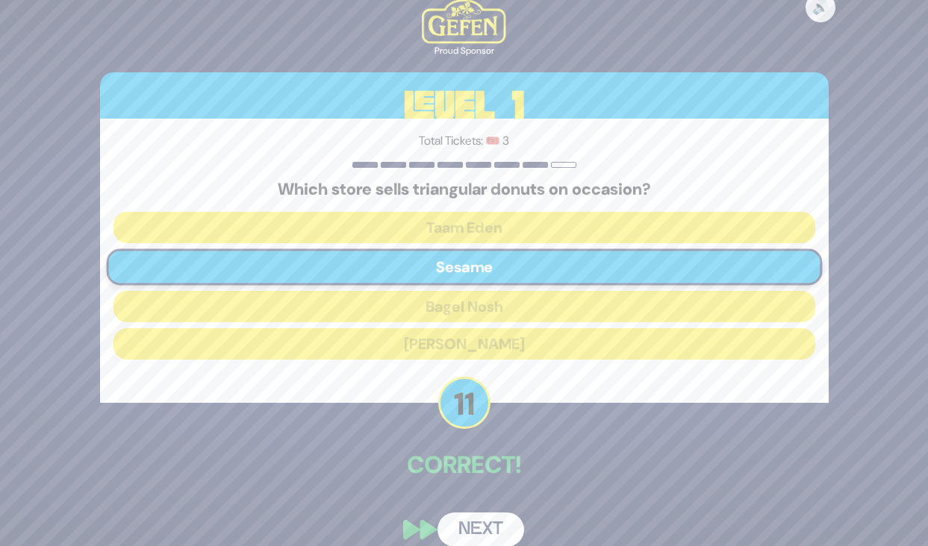
click at [484, 526] on button "Next" at bounding box center [480, 530] width 87 height 34
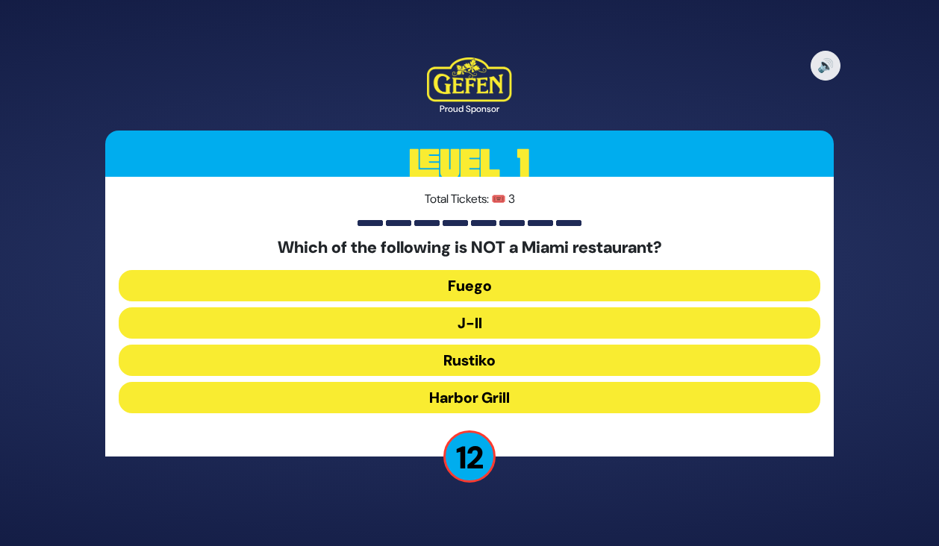
click at [458, 324] on button "J-II" at bounding box center [470, 323] width 702 height 31
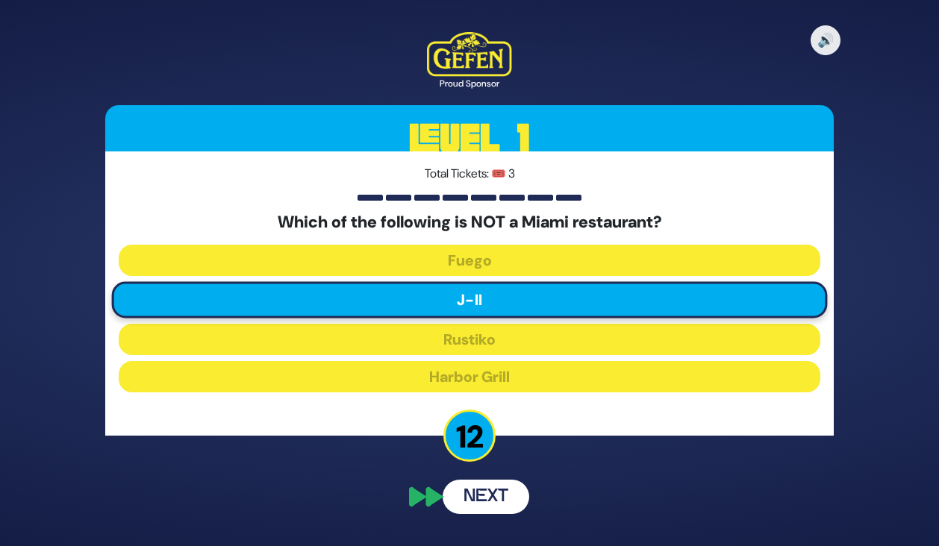
click at [495, 502] on button "Next" at bounding box center [486, 497] width 87 height 34
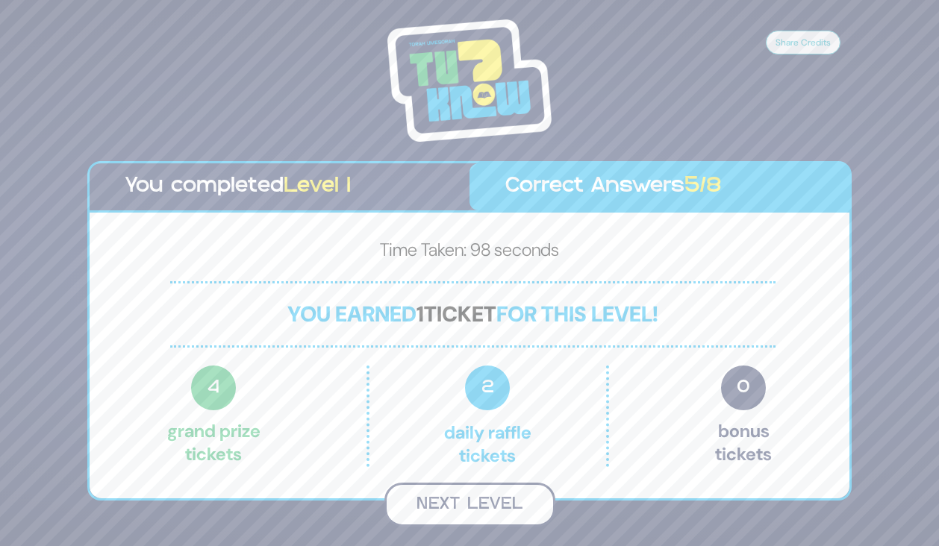
click at [466, 509] on button "Next Level" at bounding box center [469, 505] width 171 height 44
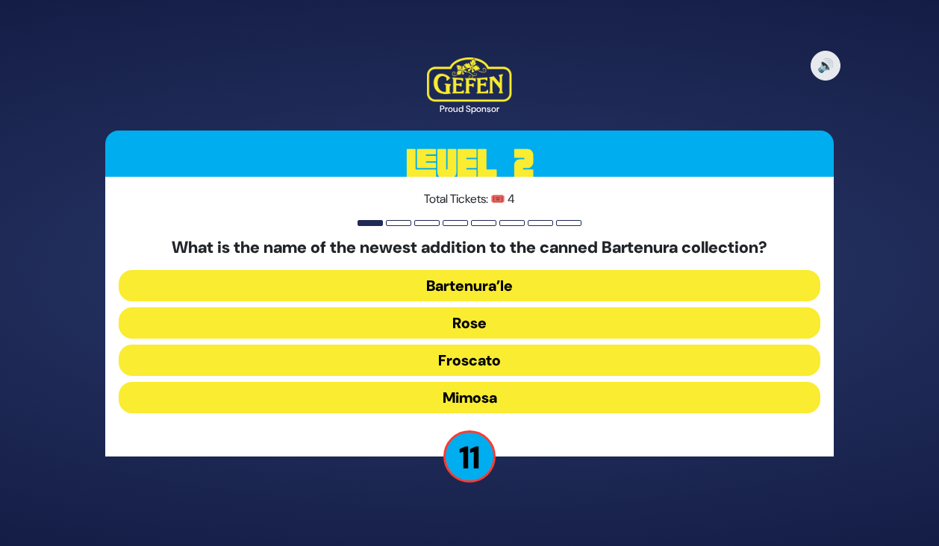
click at [464, 396] on button "Mimosa" at bounding box center [470, 397] width 702 height 31
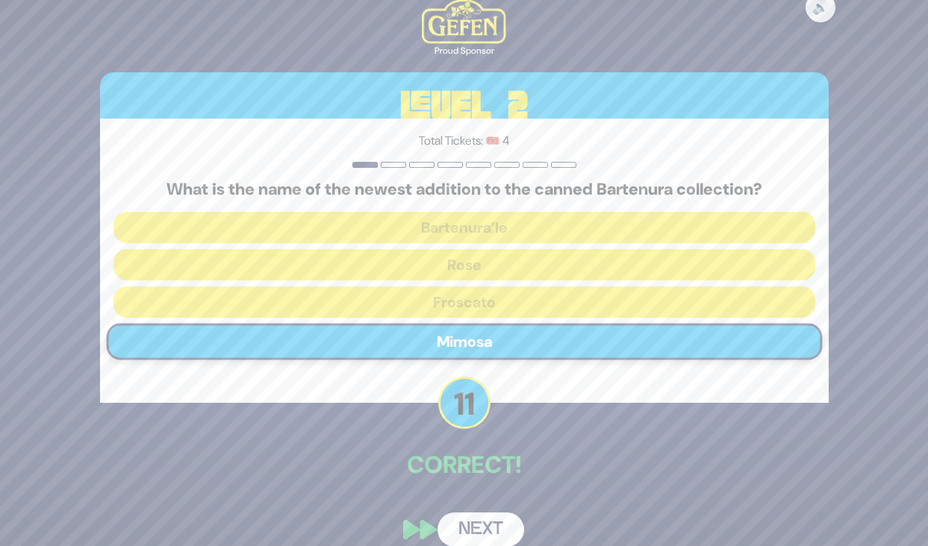
click at [479, 525] on button "Next" at bounding box center [480, 530] width 87 height 34
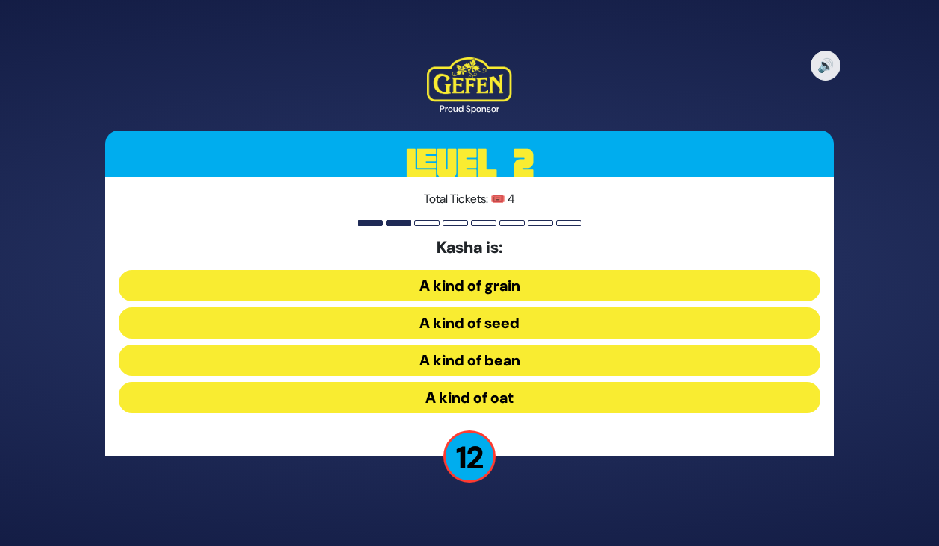
click at [467, 283] on button "A kind of grain" at bounding box center [470, 285] width 702 height 31
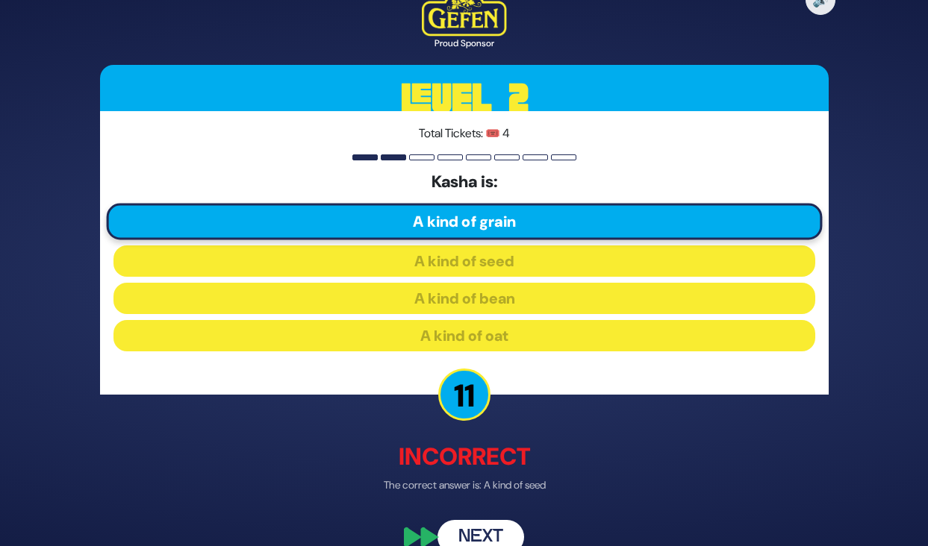
click at [481, 537] on button "Next" at bounding box center [480, 537] width 87 height 34
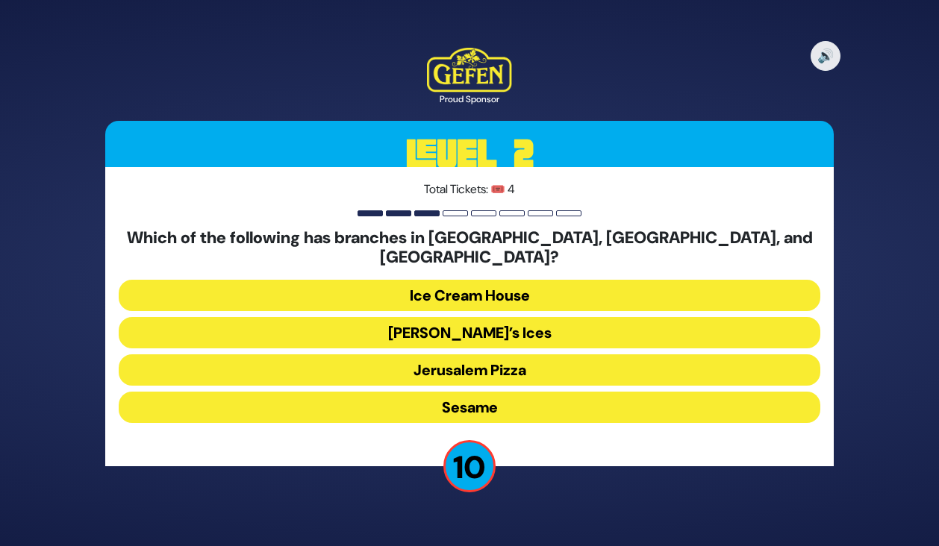
click at [467, 359] on button "Jerusalem Pizza" at bounding box center [470, 370] width 702 height 31
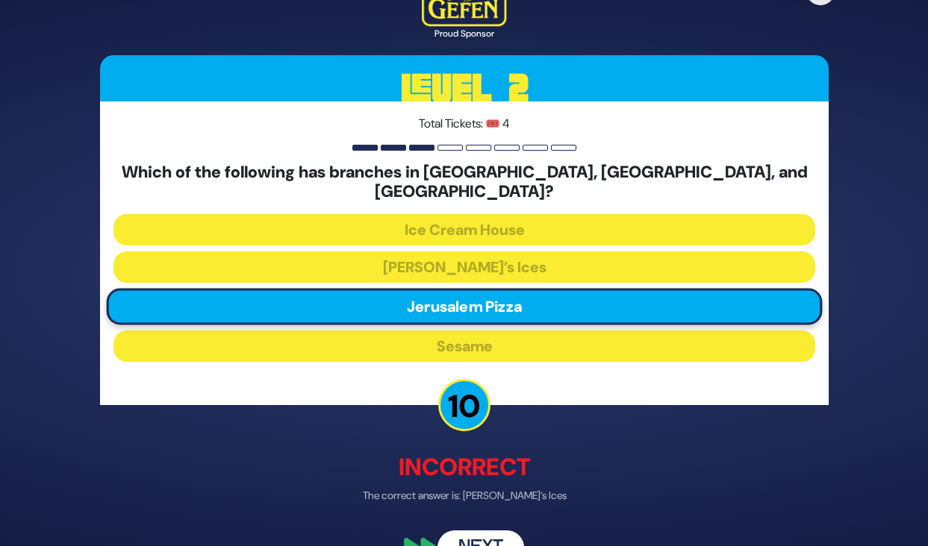
click at [473, 533] on button "Next" at bounding box center [480, 547] width 87 height 34
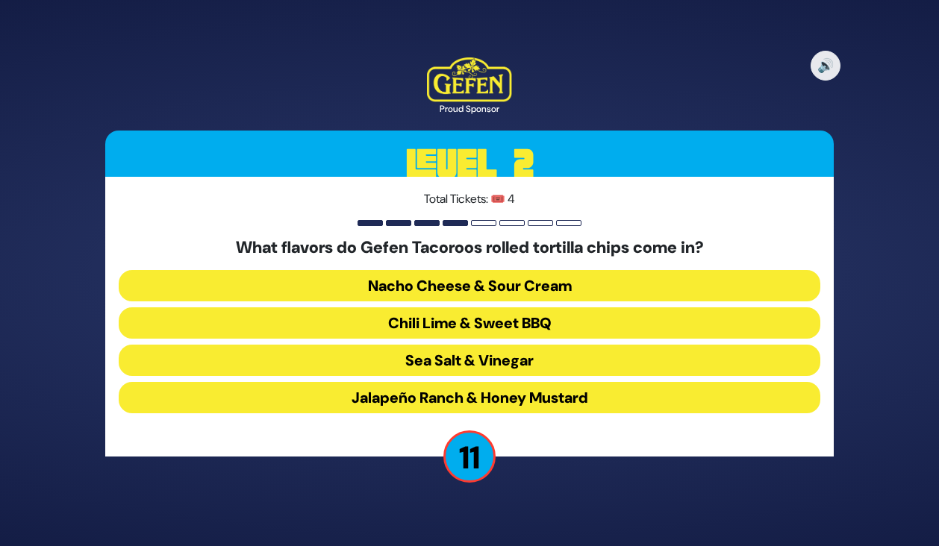
click at [481, 323] on button "Chili Lime & Sweet BBQ" at bounding box center [470, 323] width 702 height 31
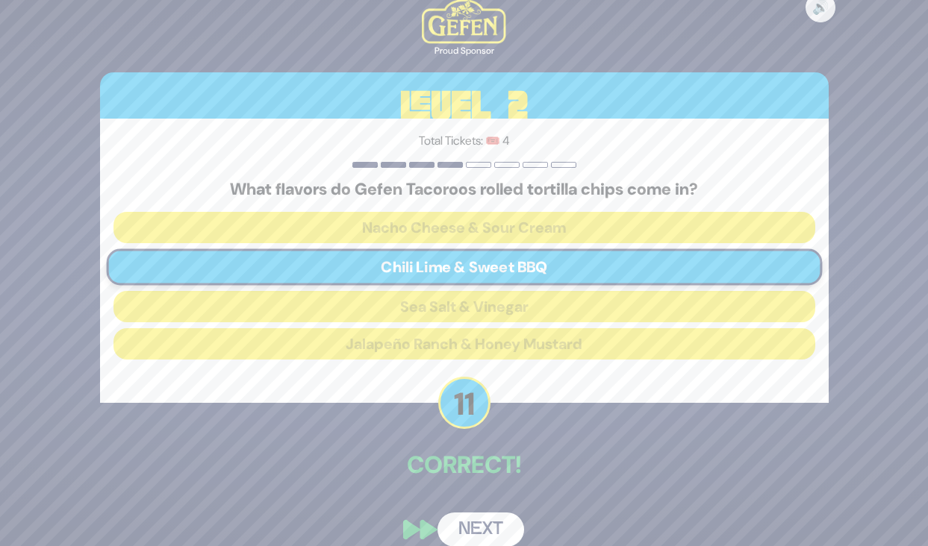
click at [478, 531] on button "Next" at bounding box center [480, 530] width 87 height 34
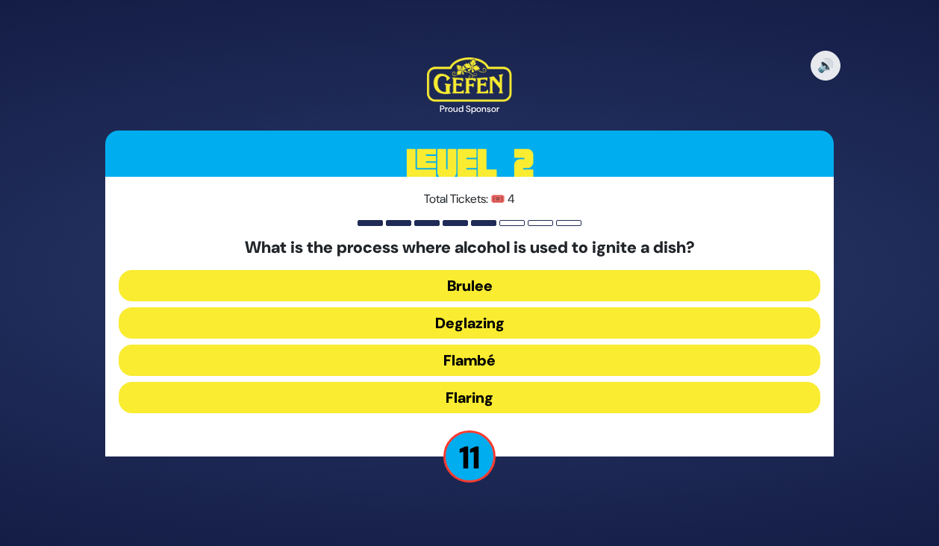
click at [451, 355] on button "Flambé" at bounding box center [470, 360] width 702 height 31
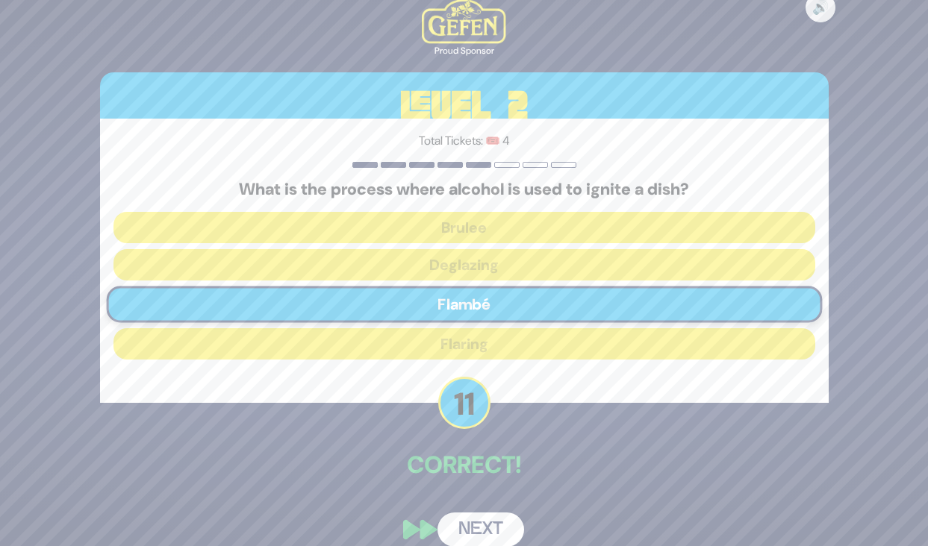
click at [493, 527] on button "Next" at bounding box center [480, 530] width 87 height 34
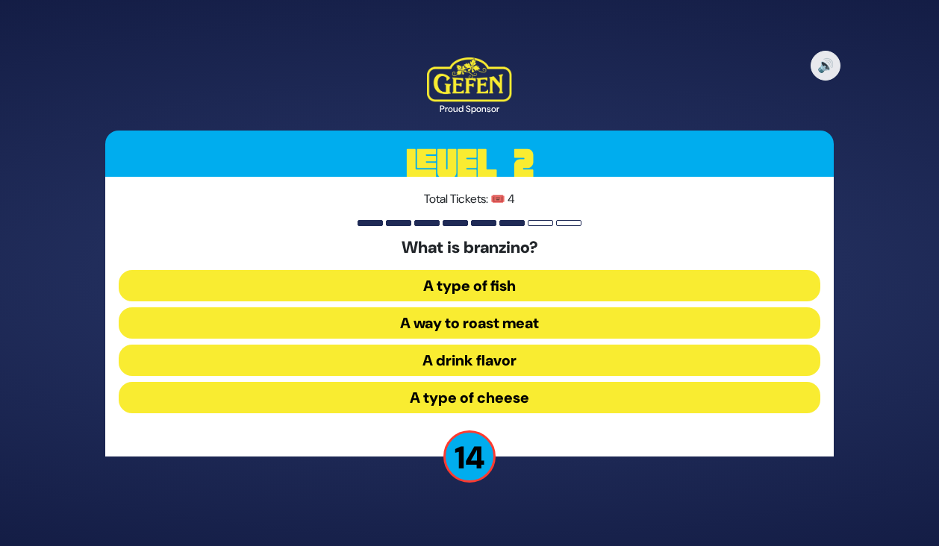
click at [461, 287] on button "A type of fish" at bounding box center [470, 285] width 702 height 31
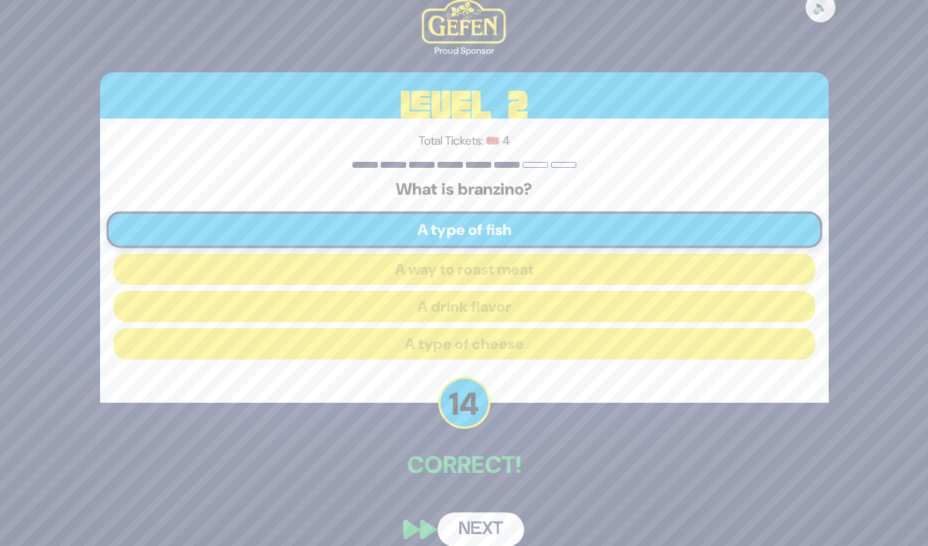
click at [477, 537] on button "Next" at bounding box center [480, 530] width 87 height 34
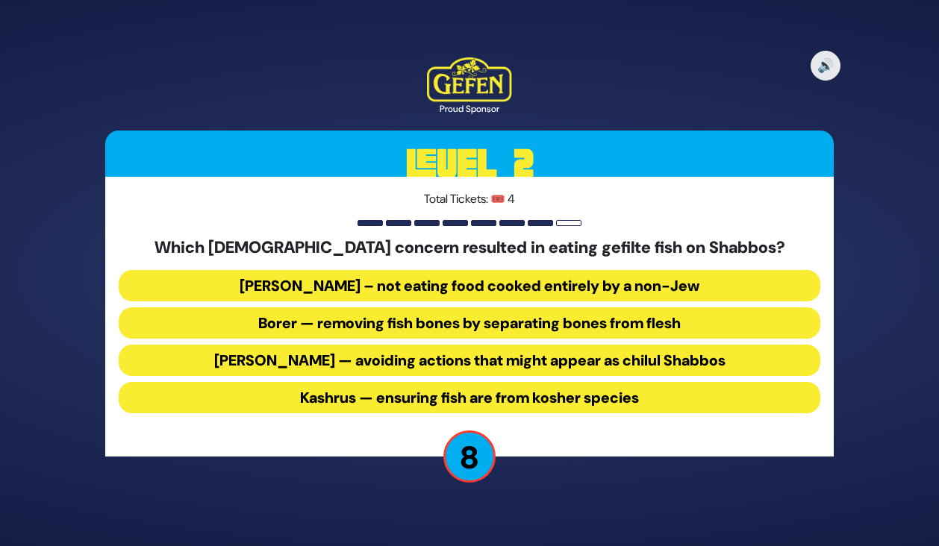
click at [465, 326] on button "Borer — removing fish bones by separating bones from flesh" at bounding box center [470, 323] width 702 height 31
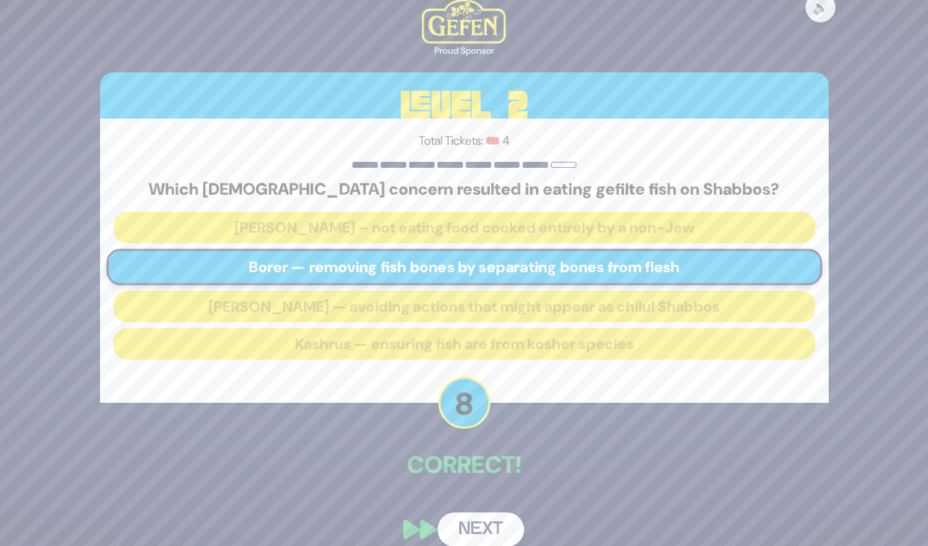
click at [473, 525] on button "Next" at bounding box center [480, 530] width 87 height 34
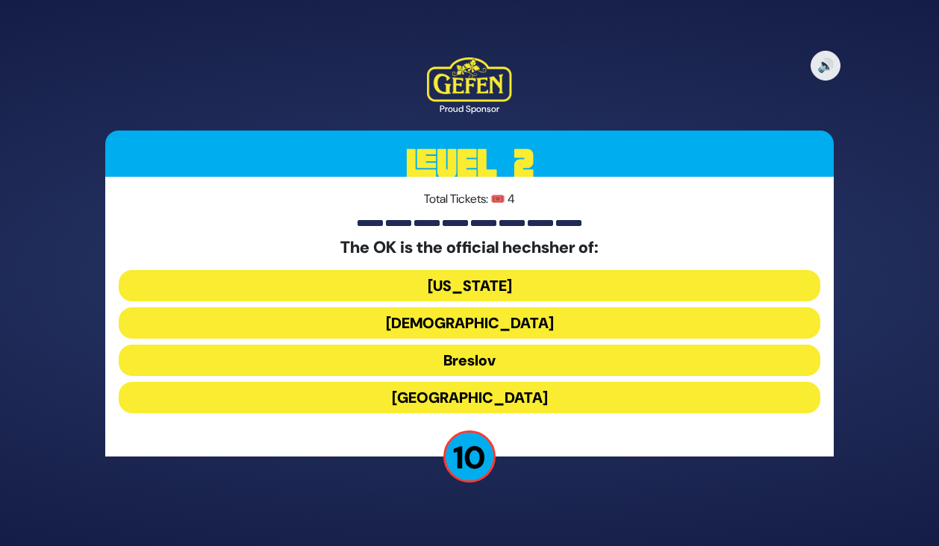
click at [472, 403] on button "[GEOGRAPHIC_DATA]" at bounding box center [470, 397] width 702 height 31
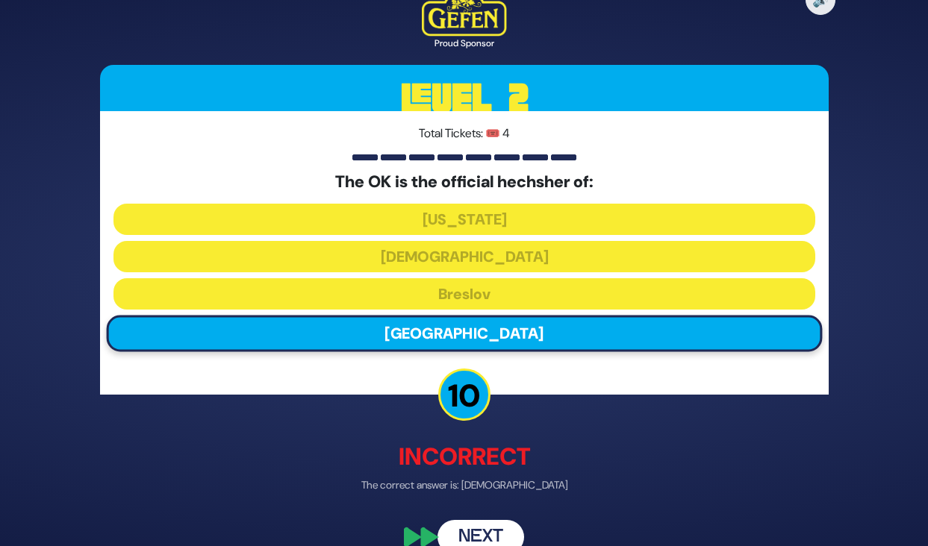
click at [479, 537] on button "Next" at bounding box center [480, 537] width 87 height 34
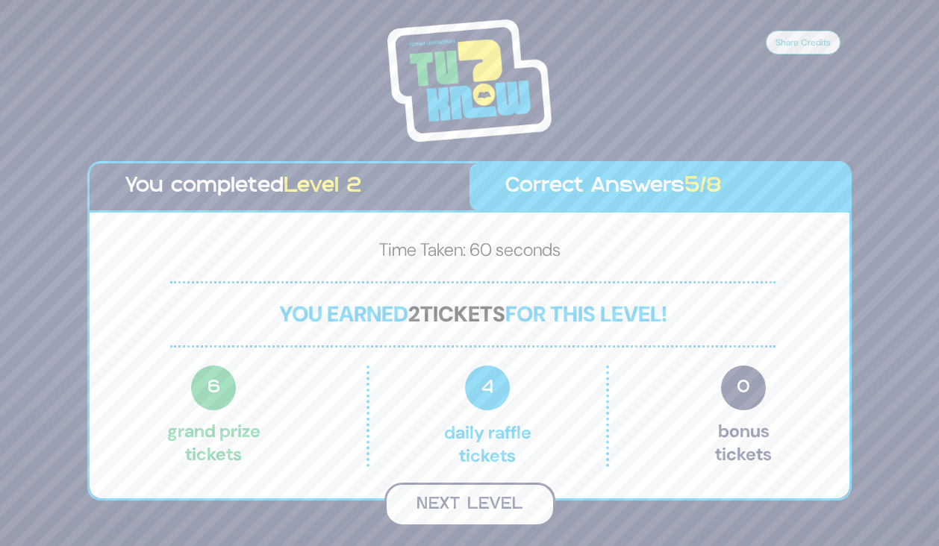
click at [467, 503] on button "Next Level" at bounding box center [469, 505] width 171 height 44
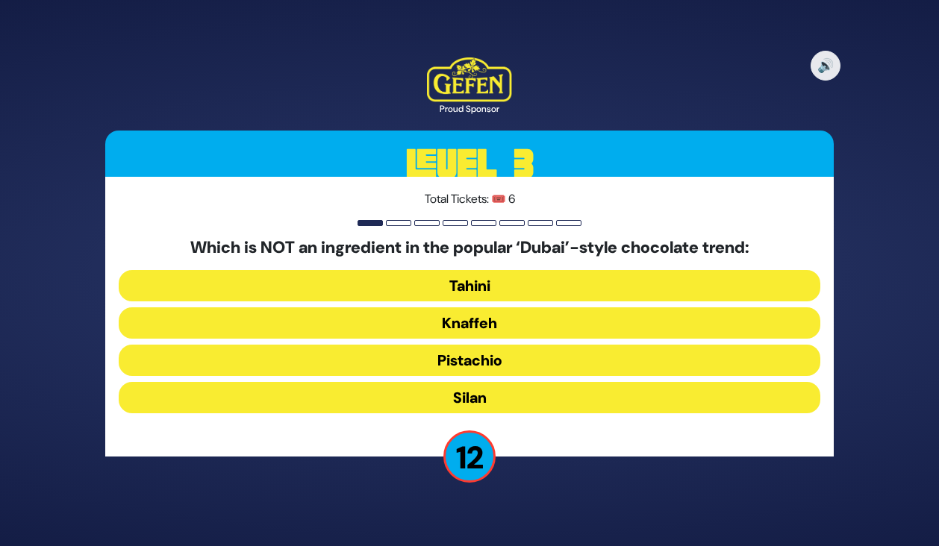
click at [463, 397] on button "Silan" at bounding box center [470, 397] width 702 height 31
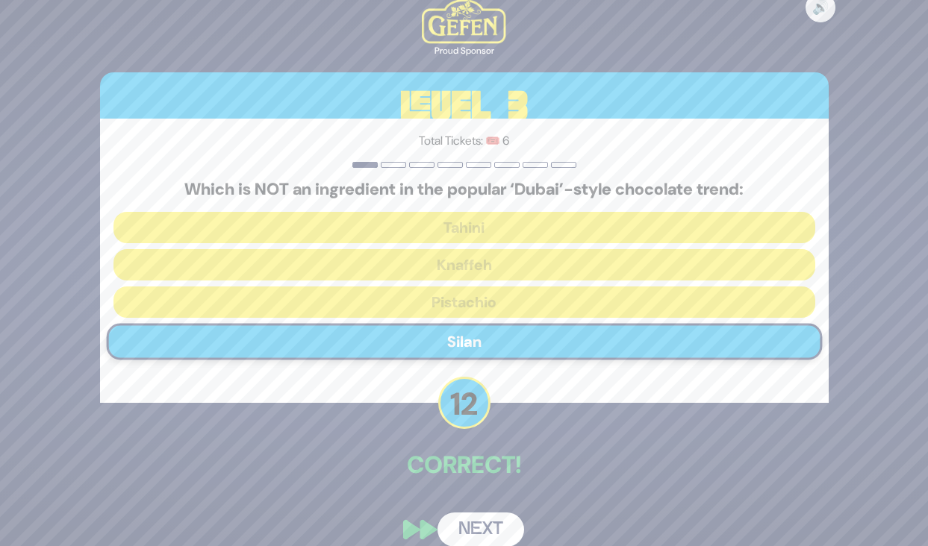
click at [478, 525] on button "Next" at bounding box center [480, 530] width 87 height 34
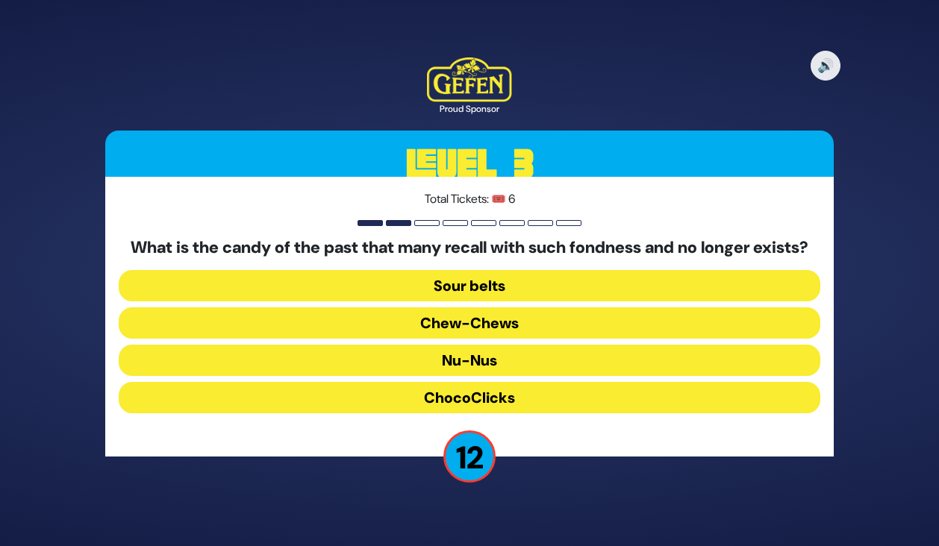
click at [458, 332] on button "Chew-Chews" at bounding box center [470, 323] width 702 height 31
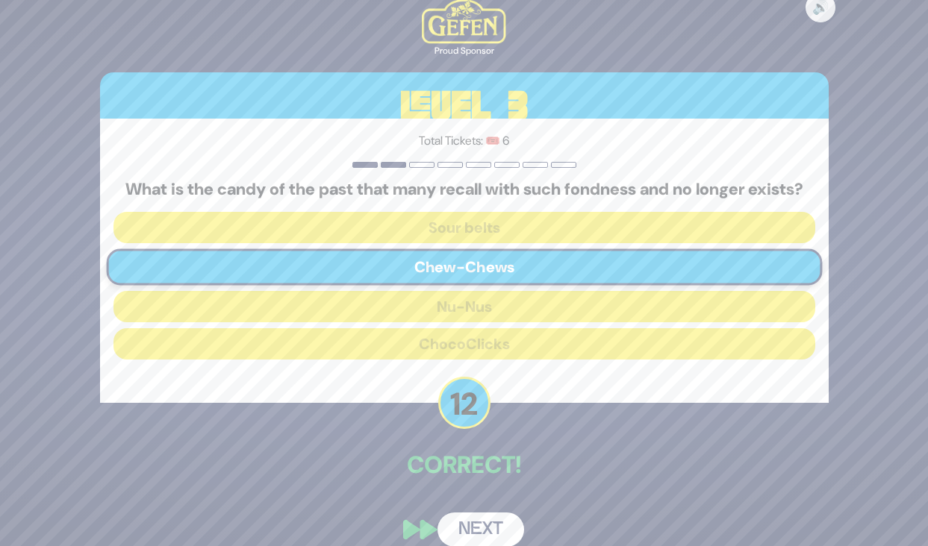
click at [484, 534] on button "Next" at bounding box center [480, 530] width 87 height 34
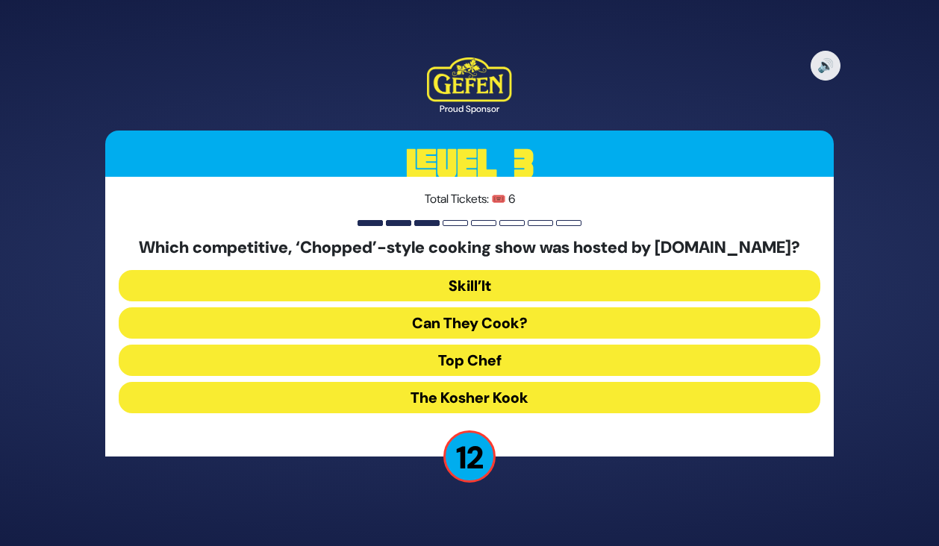
click at [461, 290] on button "Skill’It" at bounding box center [470, 285] width 702 height 31
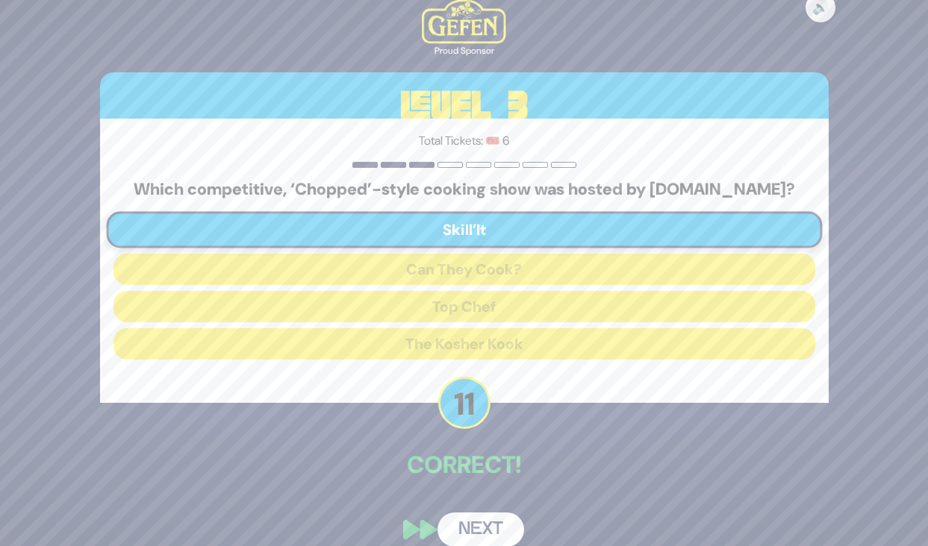
click at [476, 528] on button "Next" at bounding box center [480, 530] width 87 height 34
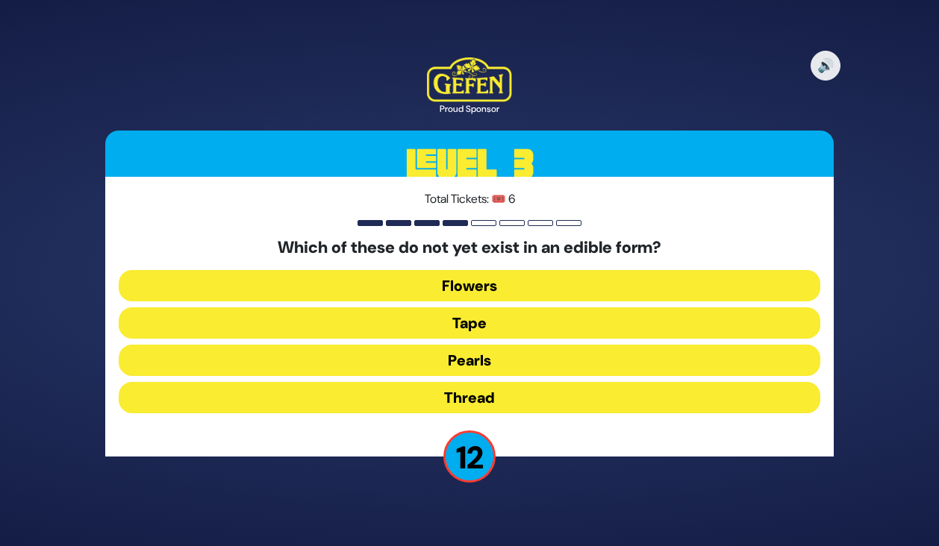
click at [465, 395] on button "Thread" at bounding box center [470, 397] width 702 height 31
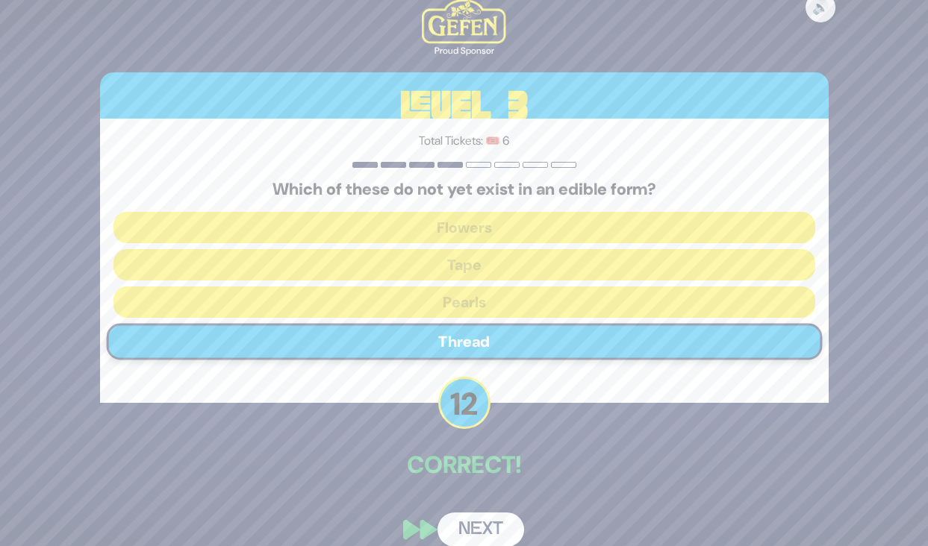
click at [483, 530] on button "Next" at bounding box center [480, 530] width 87 height 34
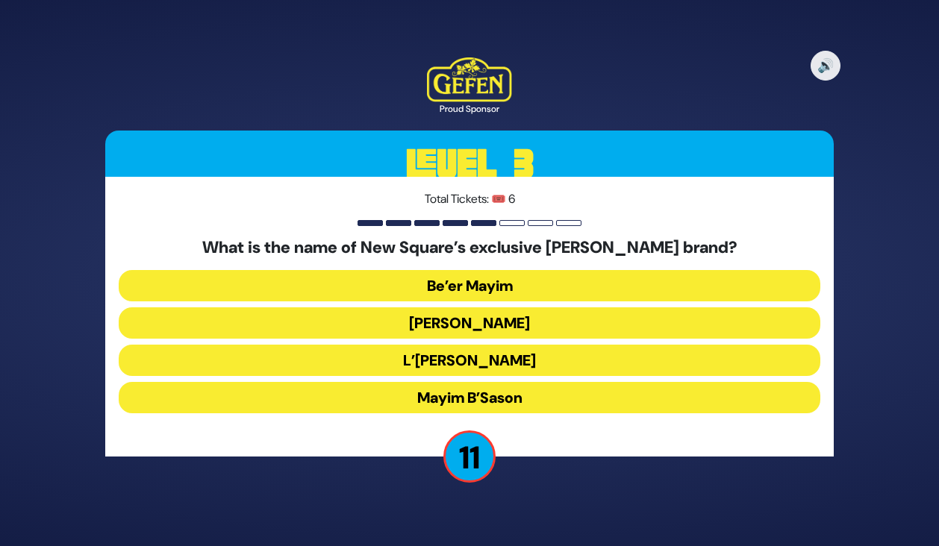
click at [461, 317] on button "[PERSON_NAME]" at bounding box center [470, 323] width 702 height 31
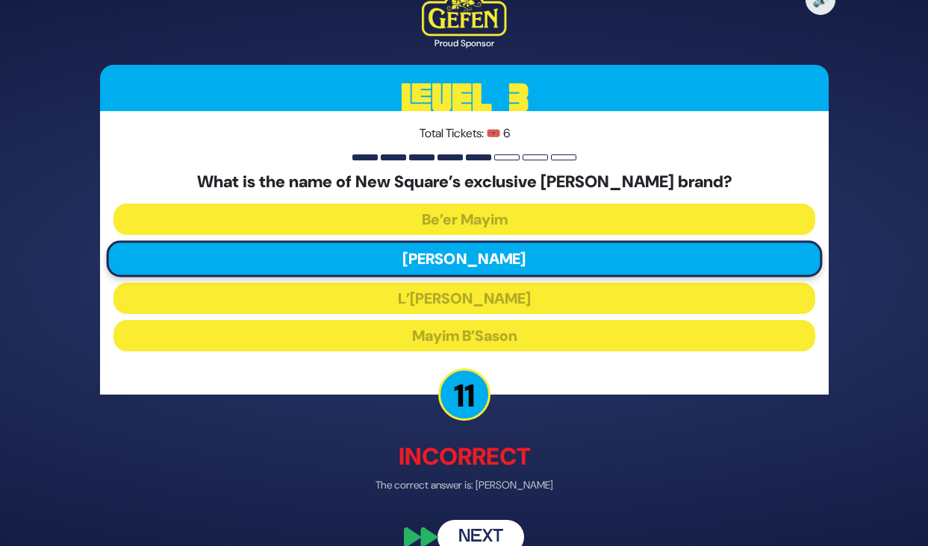
click at [494, 528] on button "Next" at bounding box center [480, 537] width 87 height 34
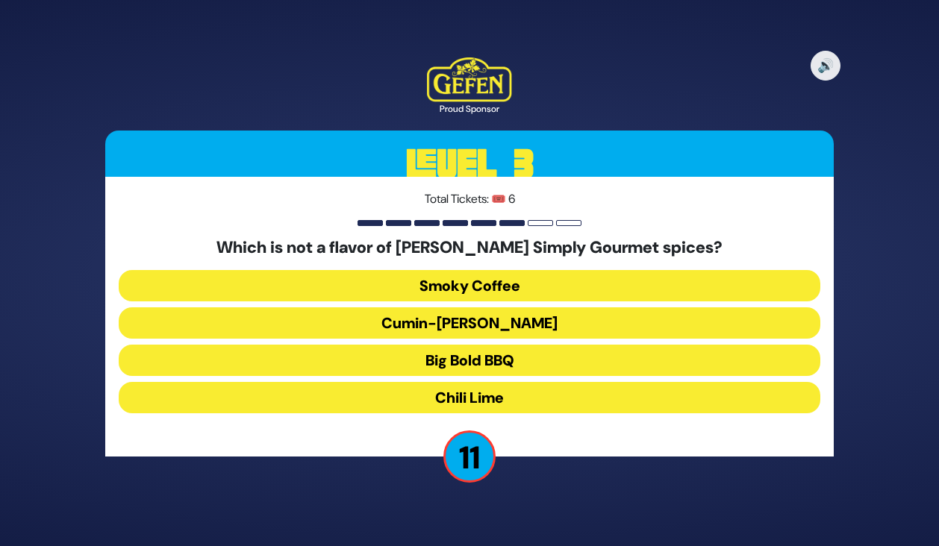
click at [467, 355] on button "Big Bold BBQ" at bounding box center [470, 360] width 702 height 31
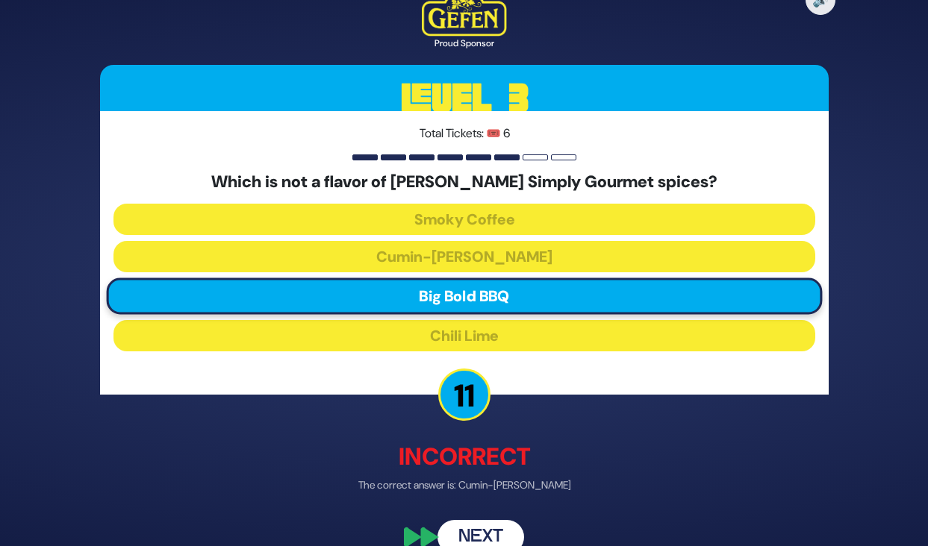
click at [469, 530] on button "Next" at bounding box center [480, 537] width 87 height 34
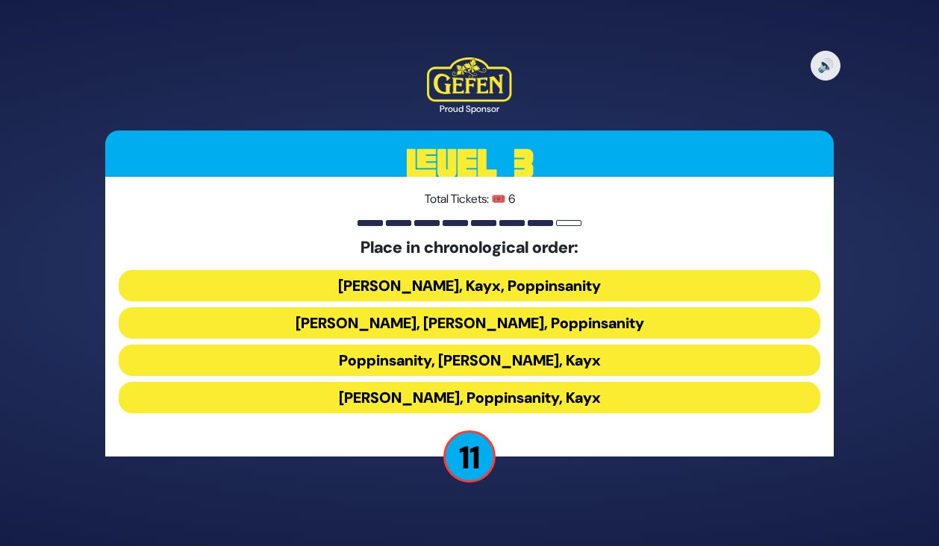
click at [449, 281] on button "[PERSON_NAME], Kayx, Poppinsanity" at bounding box center [470, 285] width 702 height 31
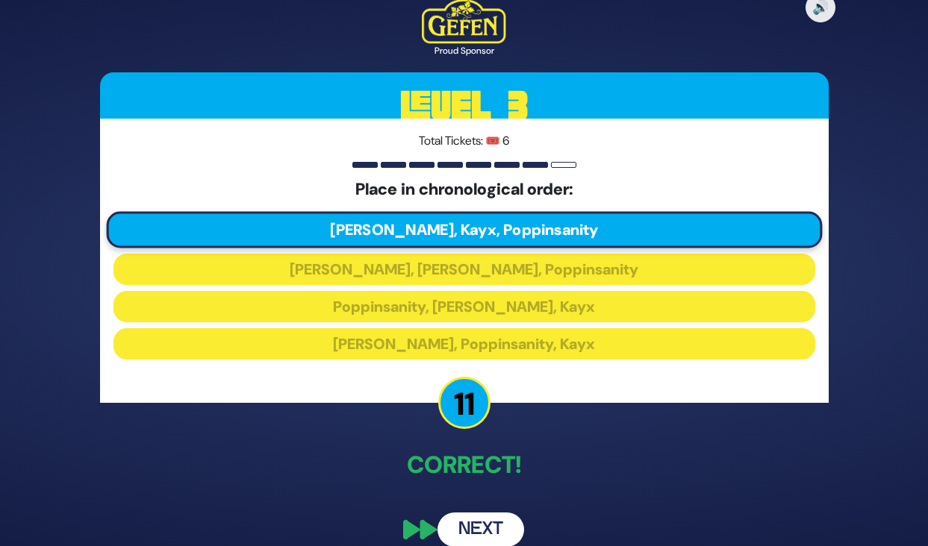
click at [478, 522] on button "Next" at bounding box center [480, 530] width 87 height 34
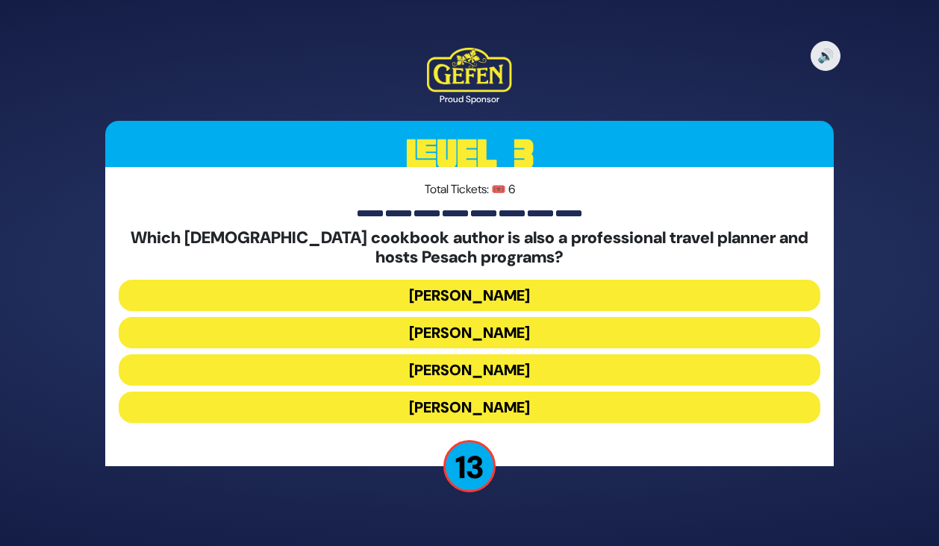
click at [461, 325] on button "[PERSON_NAME]" at bounding box center [470, 332] width 702 height 31
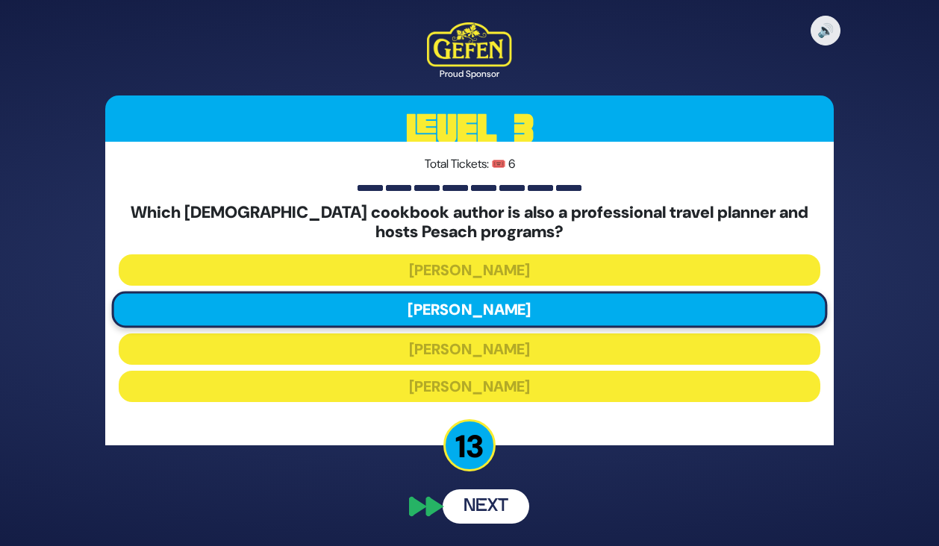
click at [481, 511] on div "🔊 Proud Sponsor Level 3 Total Tickets: 🎟️ 6 Which [DEMOGRAPHIC_DATA] cookbook a…" at bounding box center [469, 272] width 764 height 537
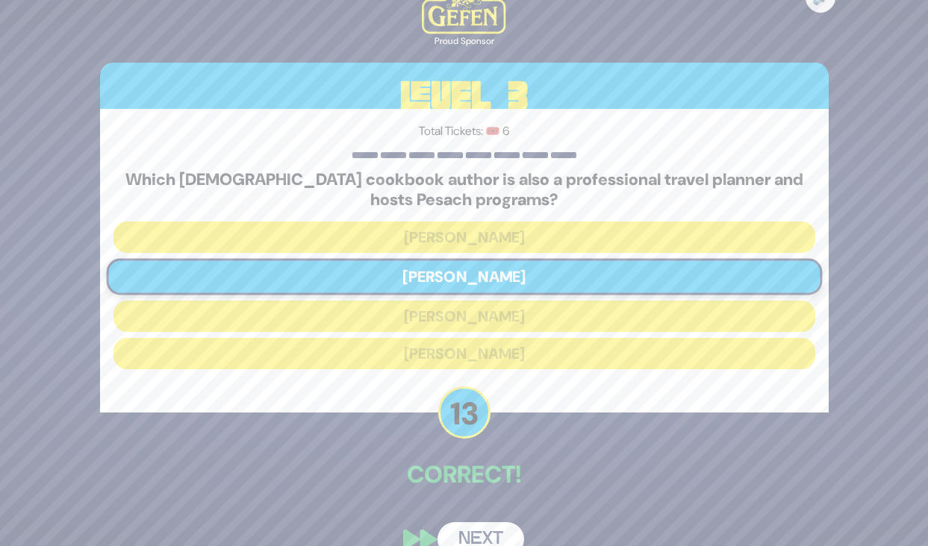
click at [481, 531] on button "Next" at bounding box center [480, 540] width 87 height 34
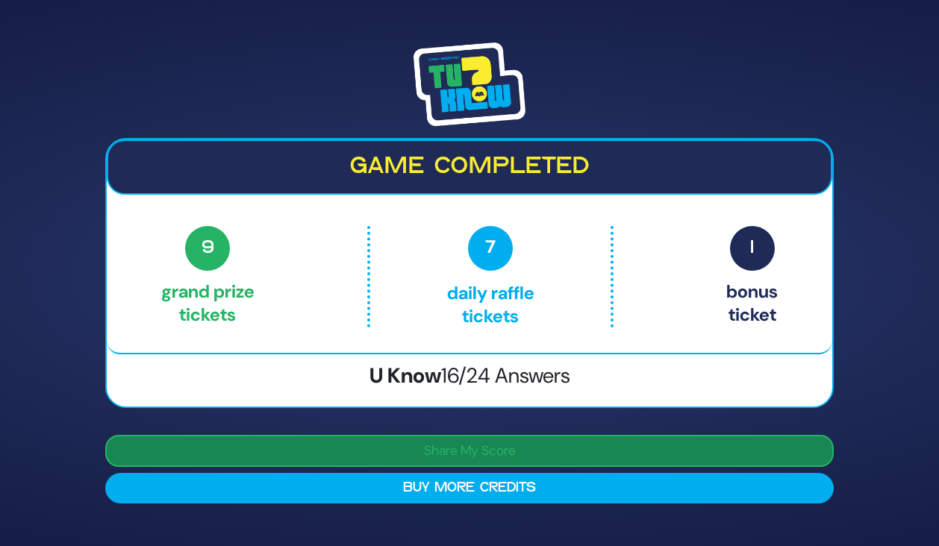
drag, startPoint x: 402, startPoint y: 486, endPoint x: 402, endPoint y: 449, distance: 36.6
click at [402, 453] on div "Share My Score Buy More Credits" at bounding box center [469, 469] width 729 height 69
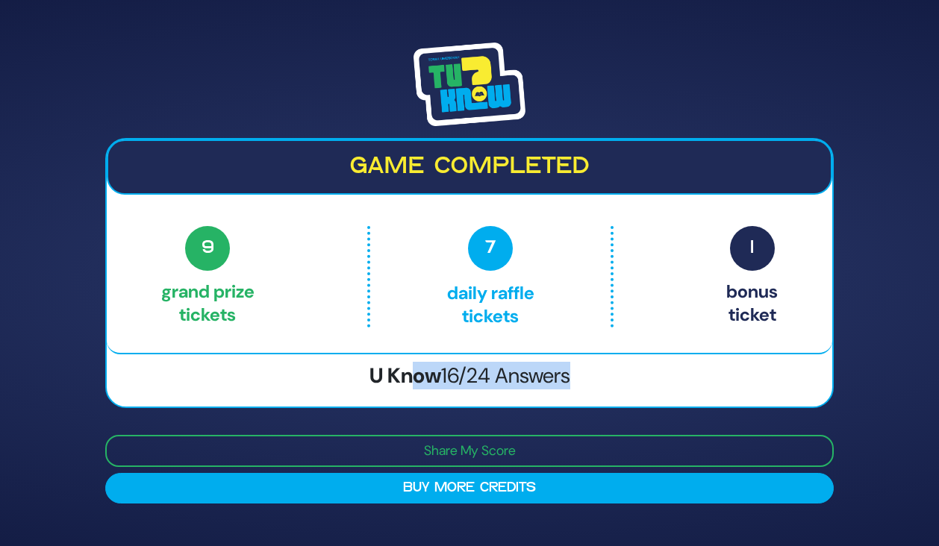
drag, startPoint x: 408, startPoint y: 372, endPoint x: 593, endPoint y: 358, distance: 185.7
click at [589, 364] on h3 "U Know 16/24 Answers" at bounding box center [470, 376] width 726 height 25
click at [337, 261] on div "9 Grand Prize tickets 7 Daily Raffle tickets 1 Bonus ticket" at bounding box center [469, 277] width 617 height 102
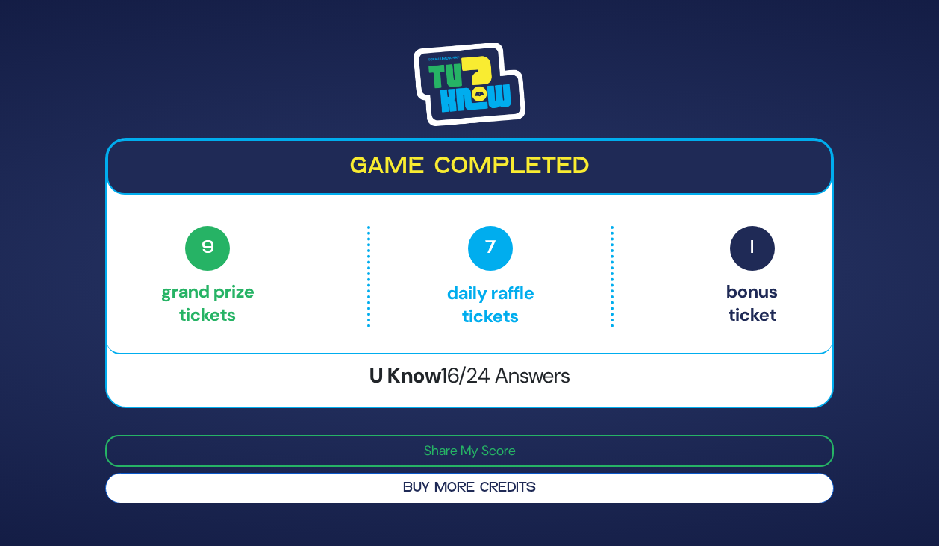
click at [468, 487] on button "Buy More Credits" at bounding box center [469, 488] width 729 height 31
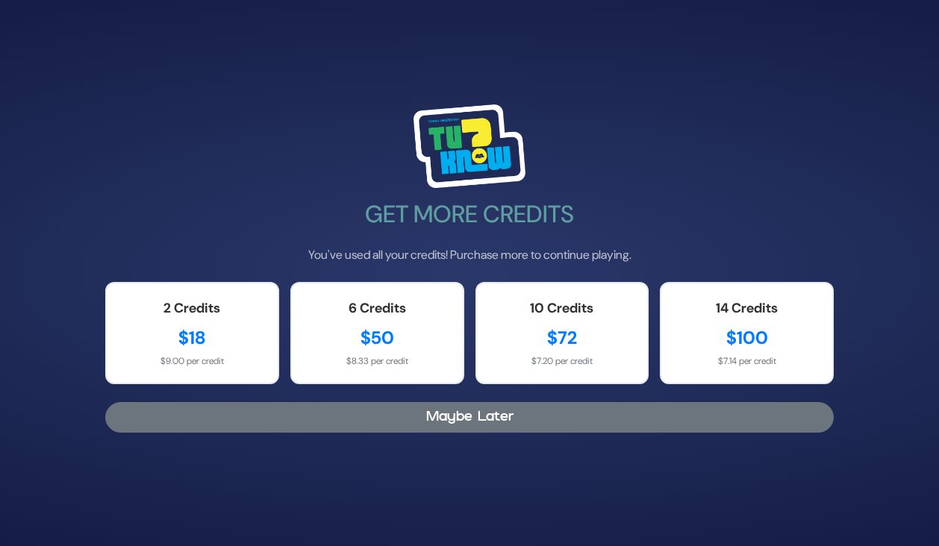
click at [480, 410] on button "Maybe Later" at bounding box center [469, 417] width 729 height 31
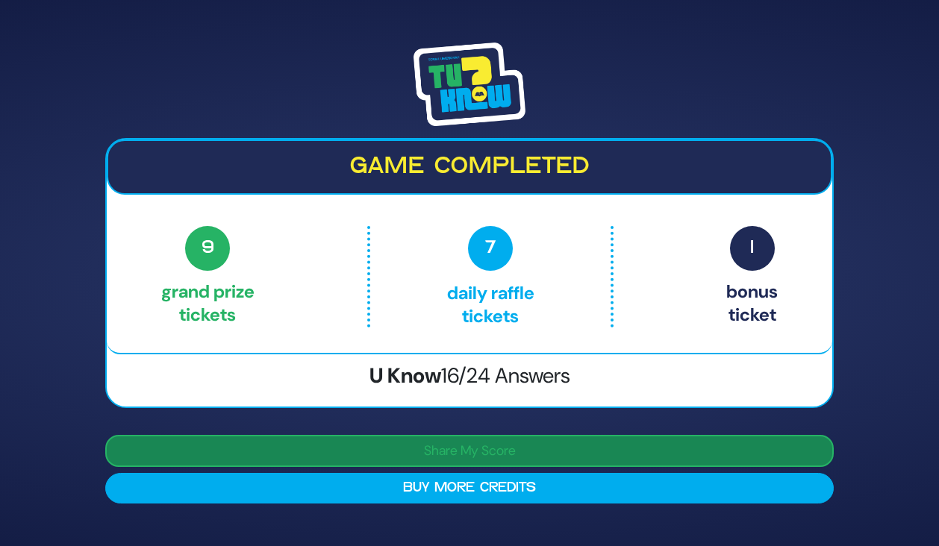
click at [430, 447] on button "Share My Score" at bounding box center [469, 451] width 729 height 32
